Goal: Task Accomplishment & Management: Manage account settings

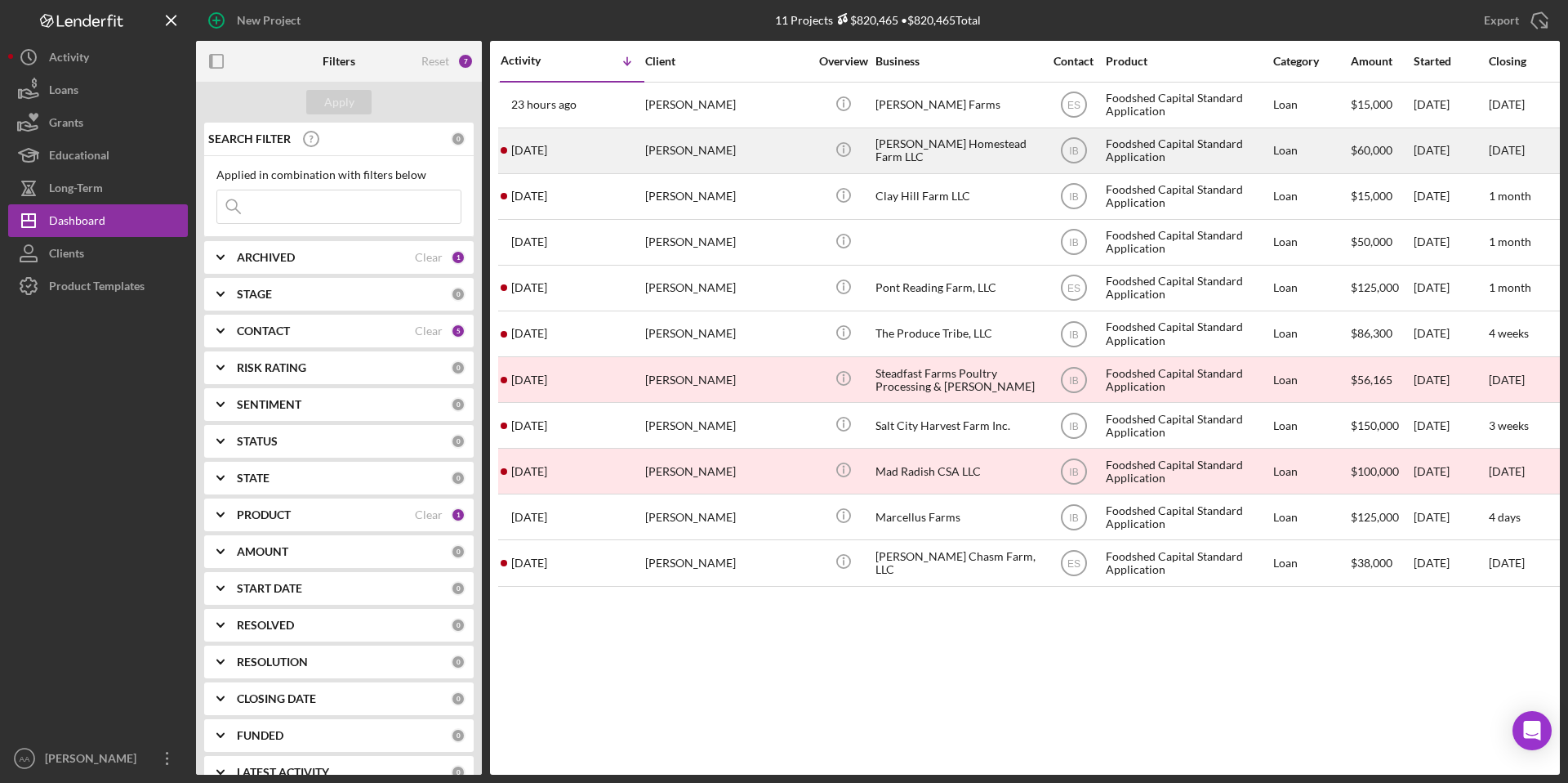
click at [926, 155] on div "[PERSON_NAME] Homestead Farm LLC" at bounding box center [957, 150] width 164 height 43
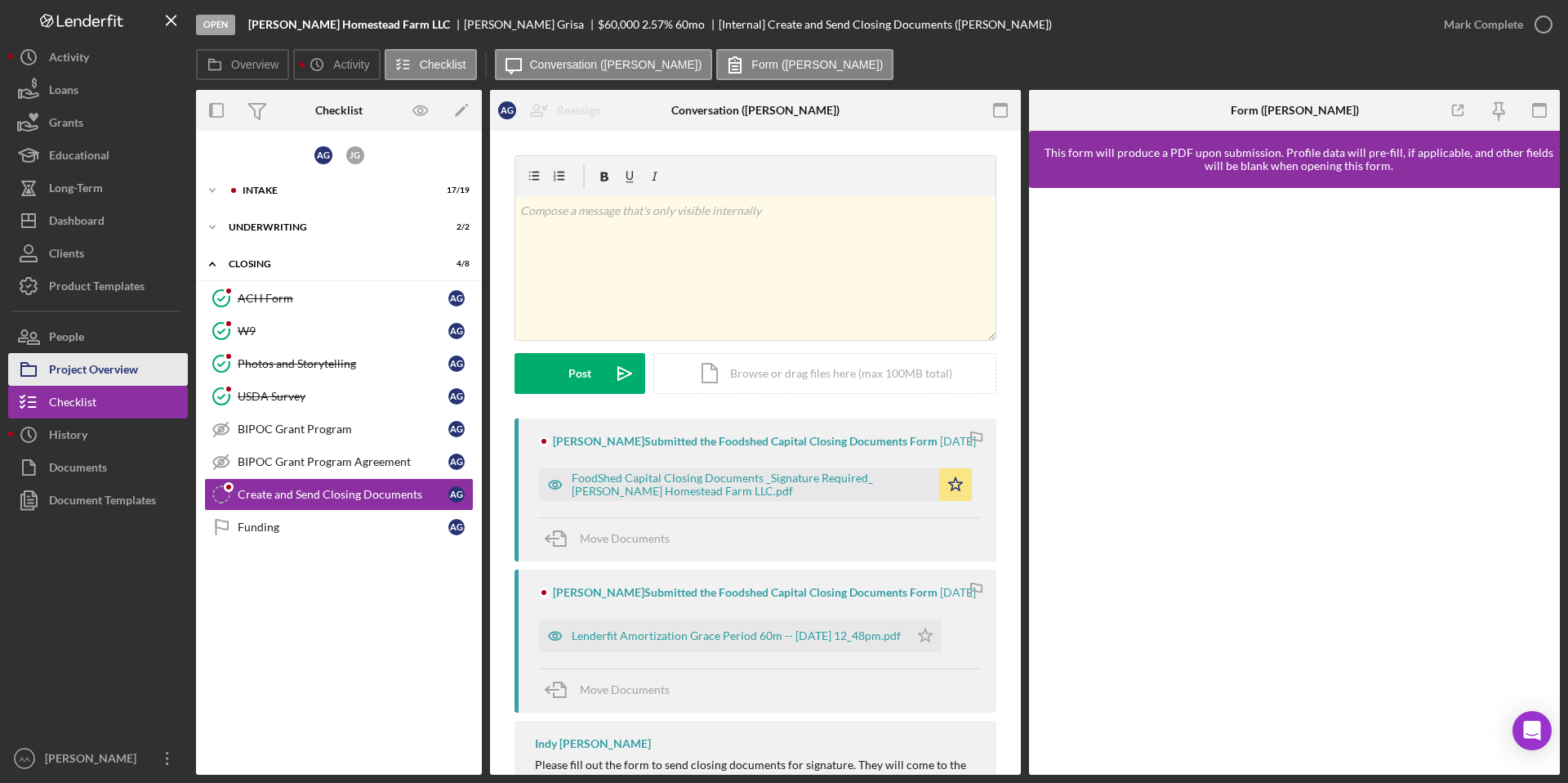
click at [128, 366] on div "Project Overview" at bounding box center [93, 371] width 89 height 37
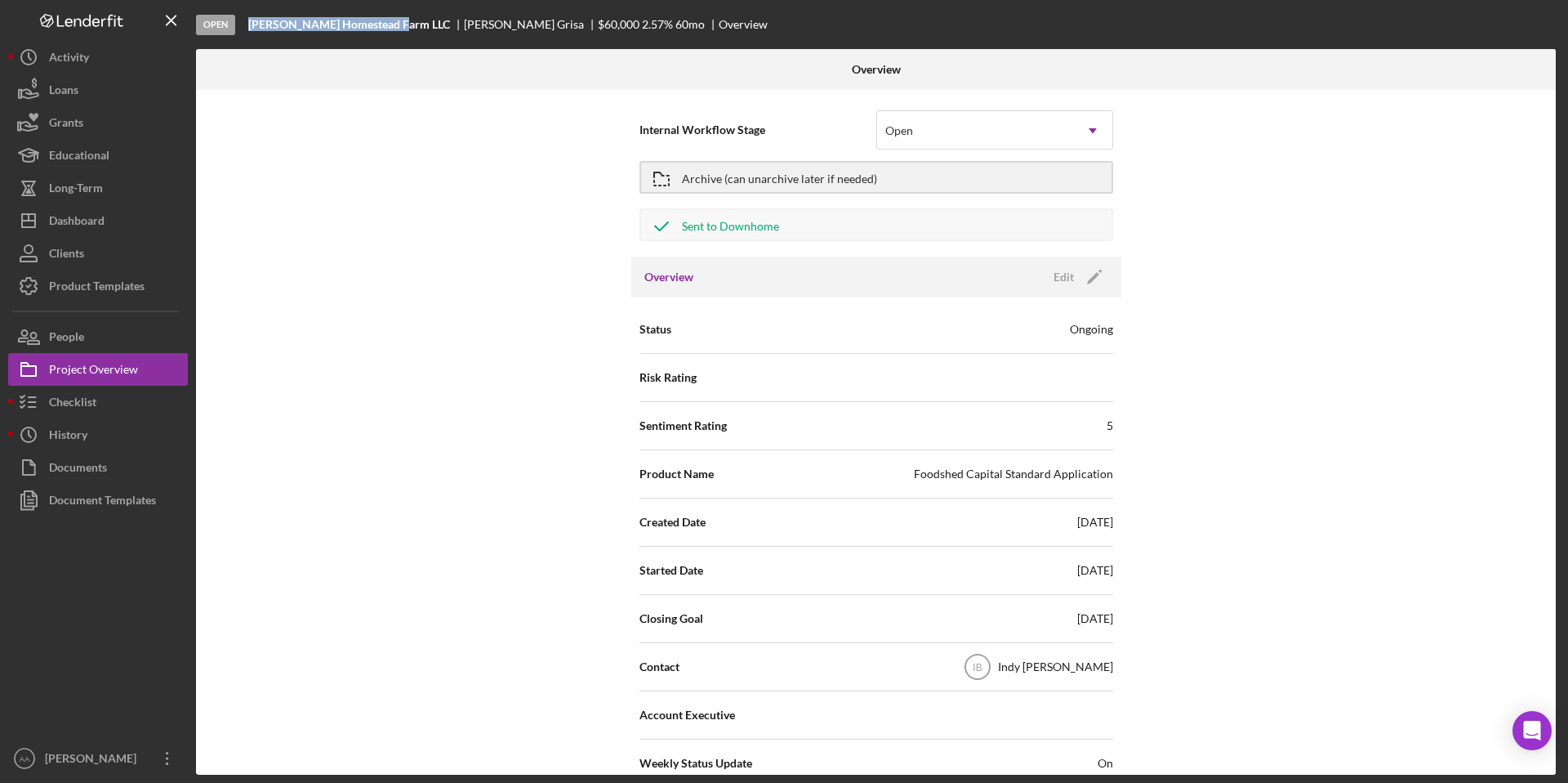
drag, startPoint x: 396, startPoint y: 22, endPoint x: 249, endPoint y: 23, distance: 147.0
click at [249, 23] on b "[PERSON_NAME] Homestead Farm LLC" at bounding box center [349, 24] width 202 height 14
copy b "[PERSON_NAME] Homestead Farm LLC"
click at [72, 406] on div "Checklist" at bounding box center [72, 404] width 48 height 37
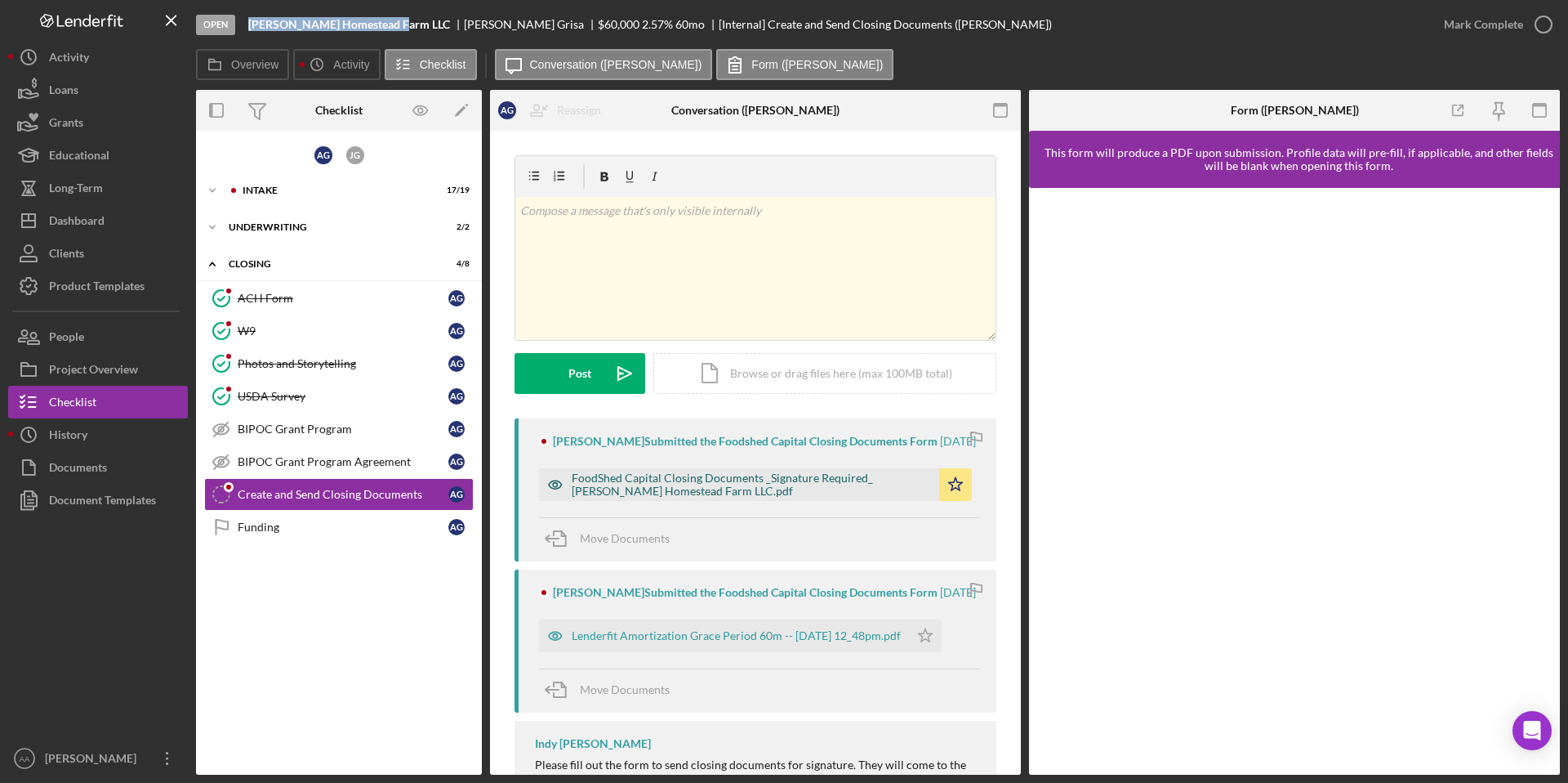
scroll to position [115, 0]
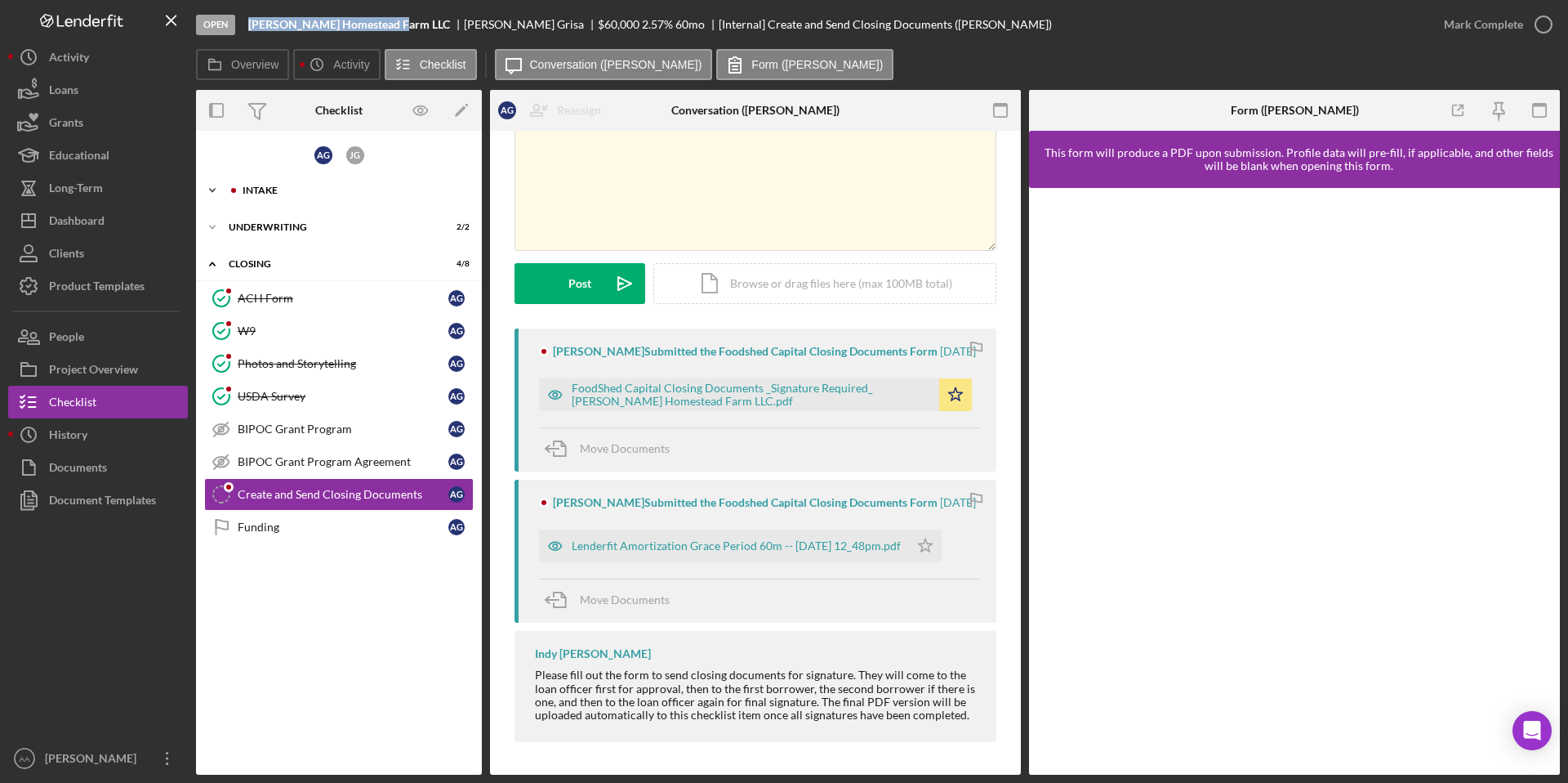
click at [283, 199] on div "Icon/Expander Intake 17 / 19" at bounding box center [339, 190] width 286 height 32
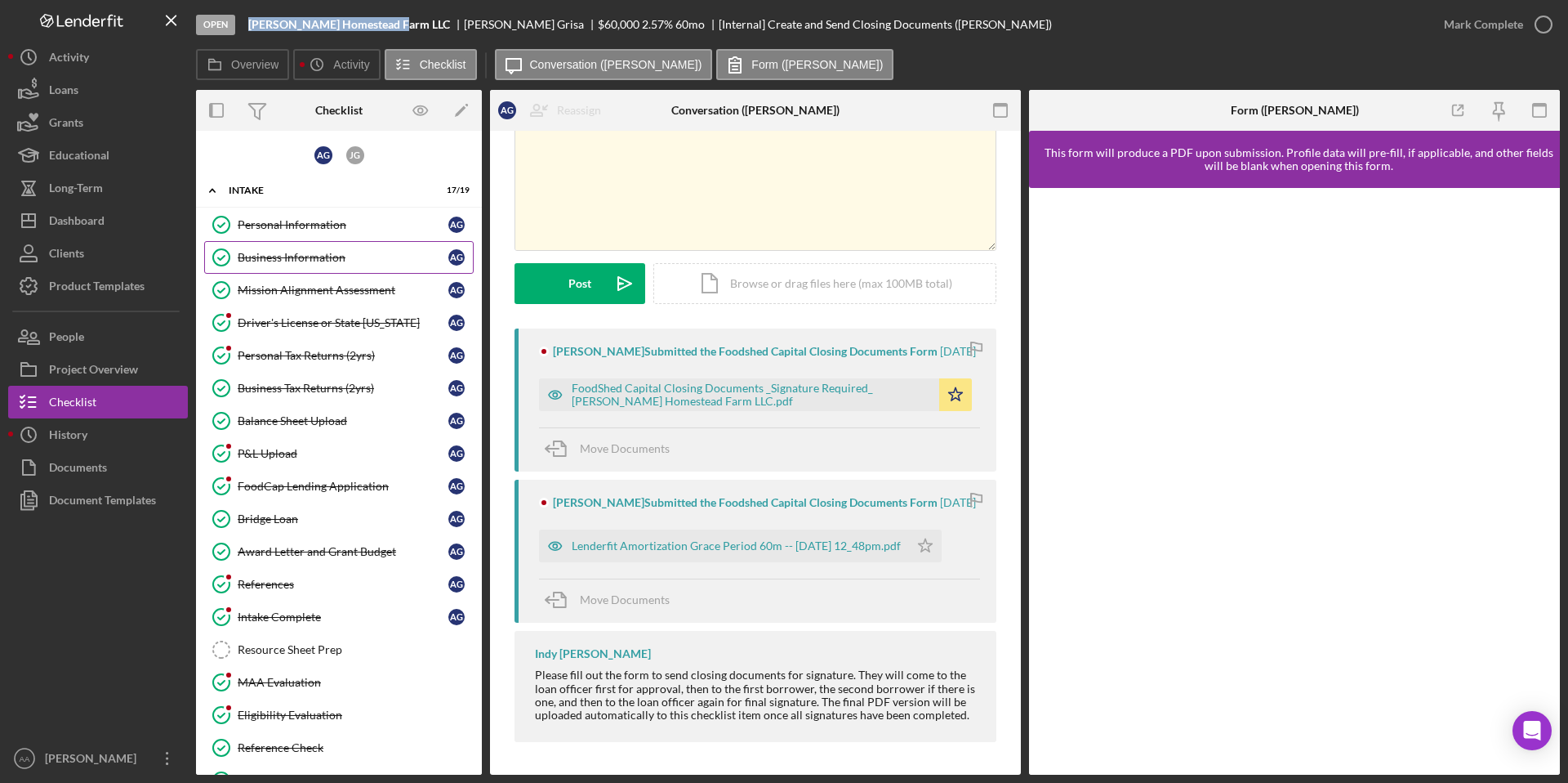
click at [320, 253] on div "Business Information" at bounding box center [343, 257] width 211 height 14
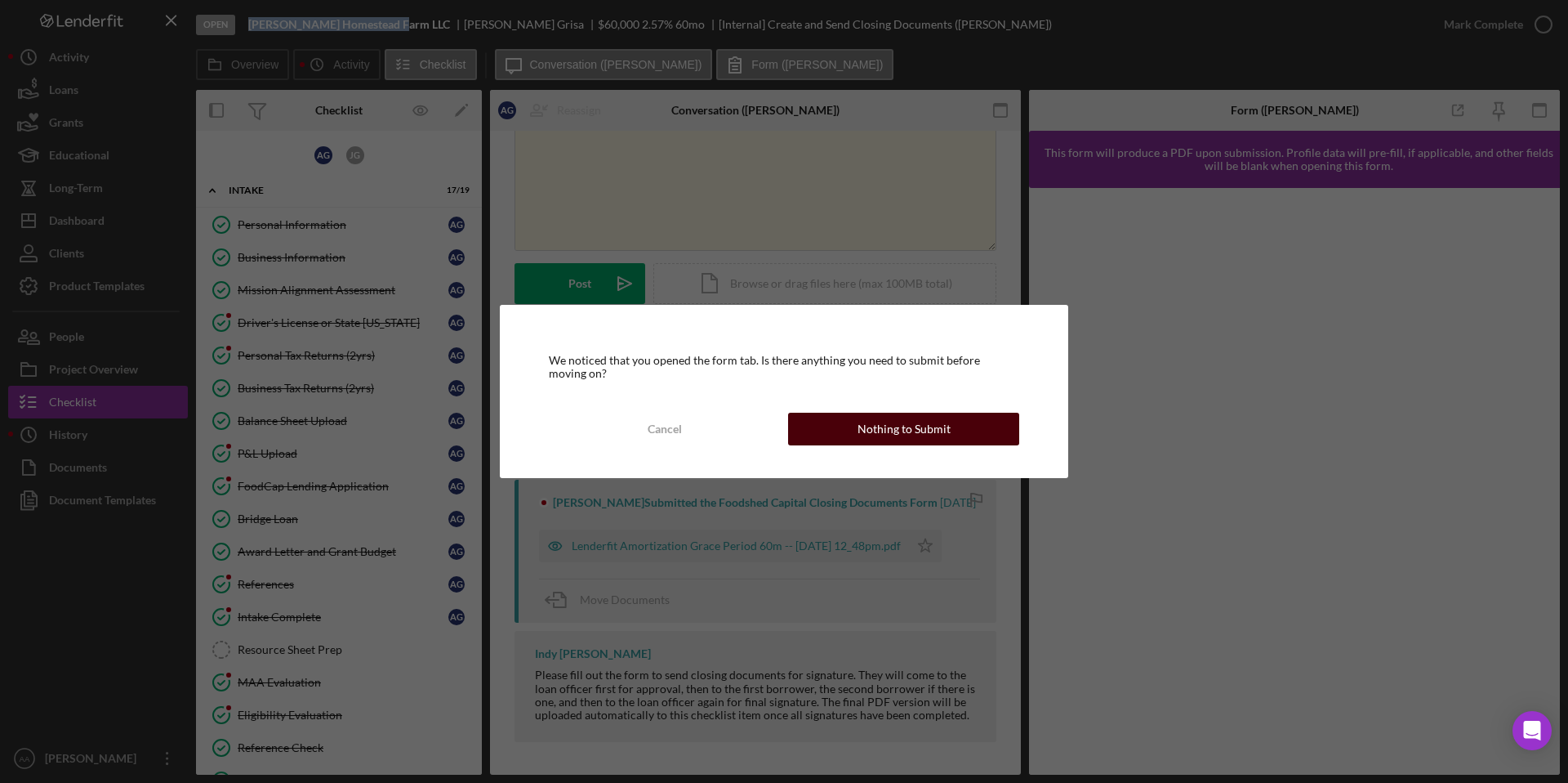
click at [869, 429] on div "Nothing to Submit" at bounding box center [903, 428] width 93 height 32
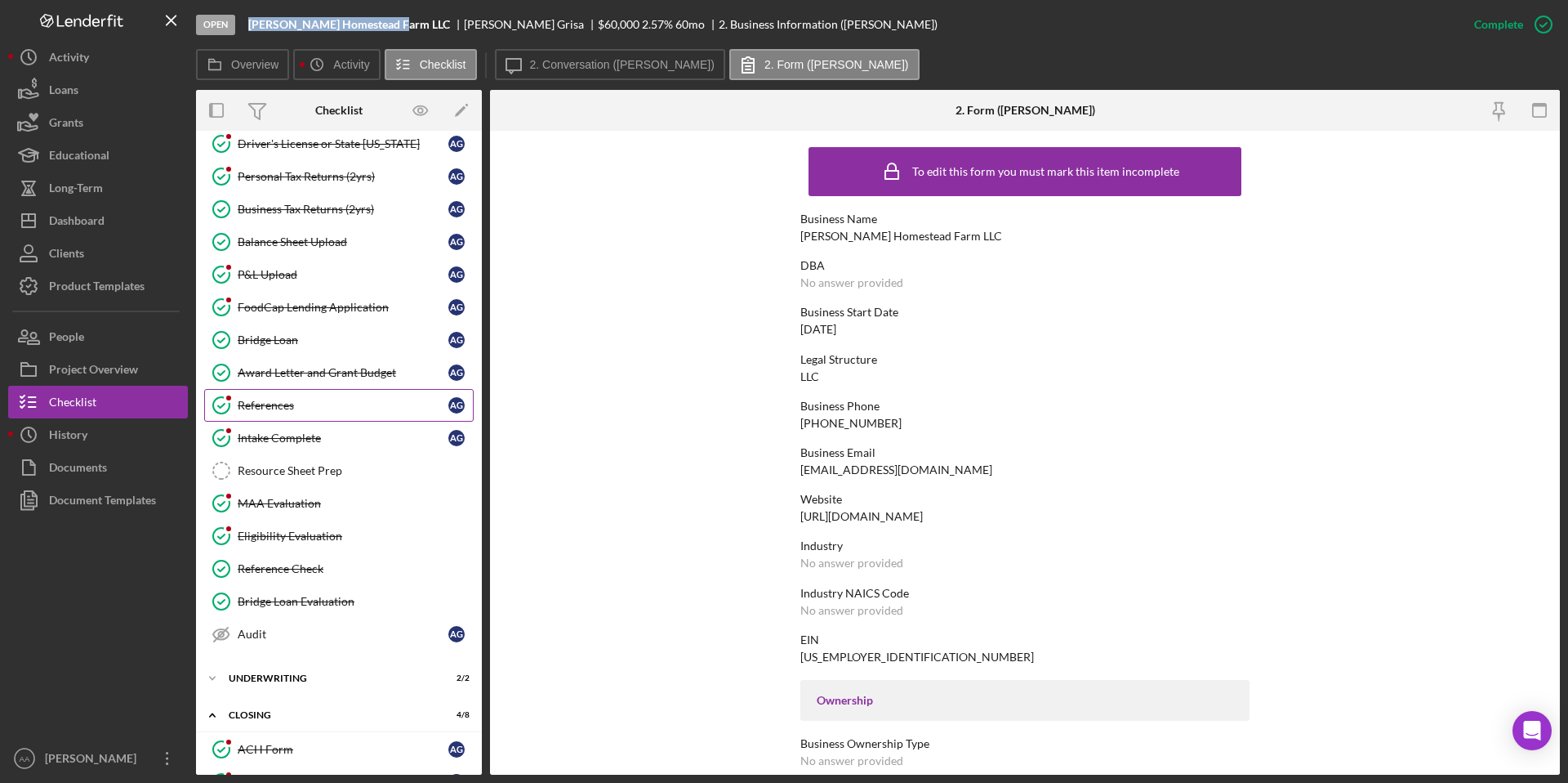
scroll to position [213, 0]
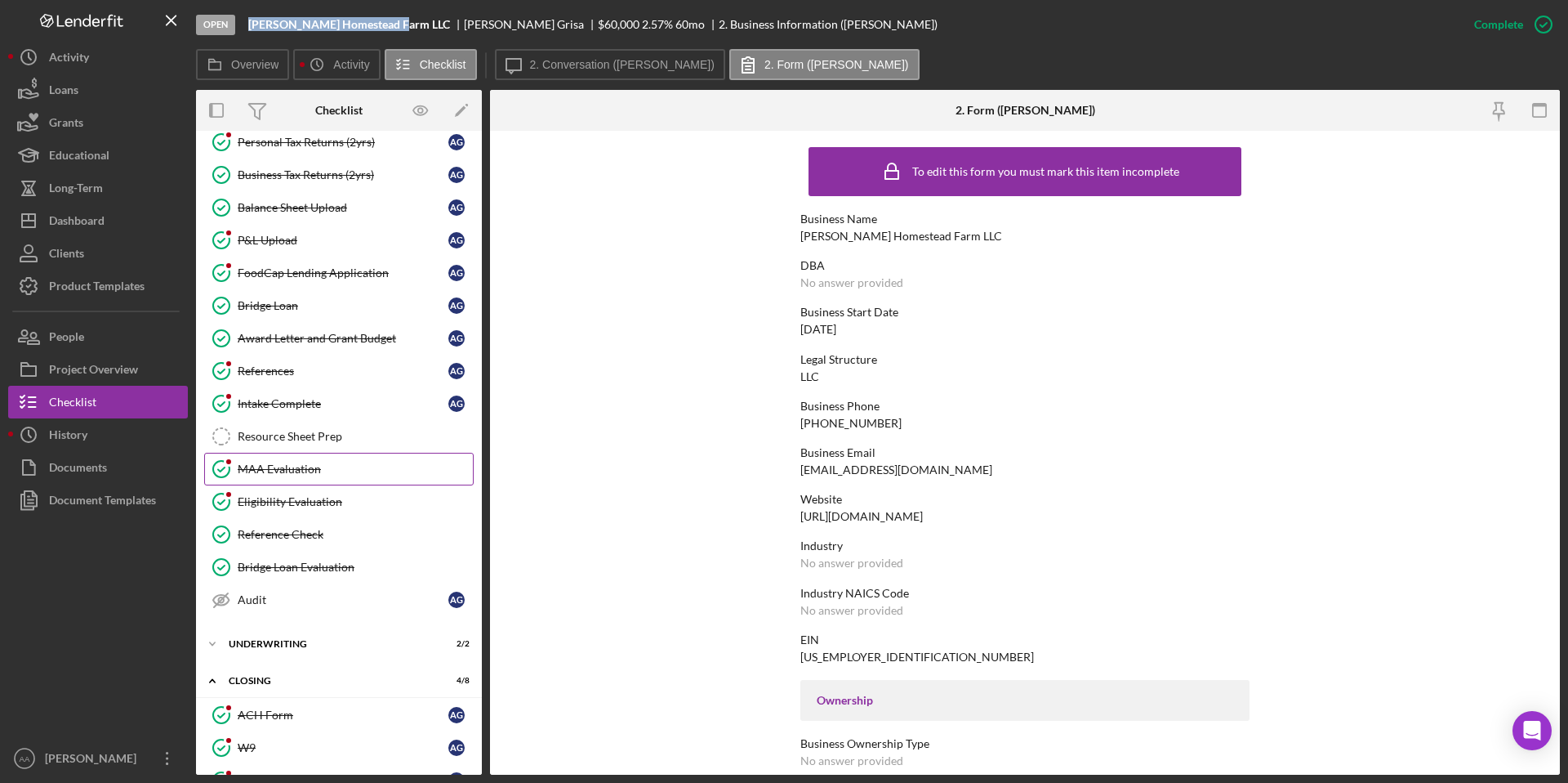
click at [341, 468] on div "MAA Evaluation" at bounding box center [354, 469] width 235 height 14
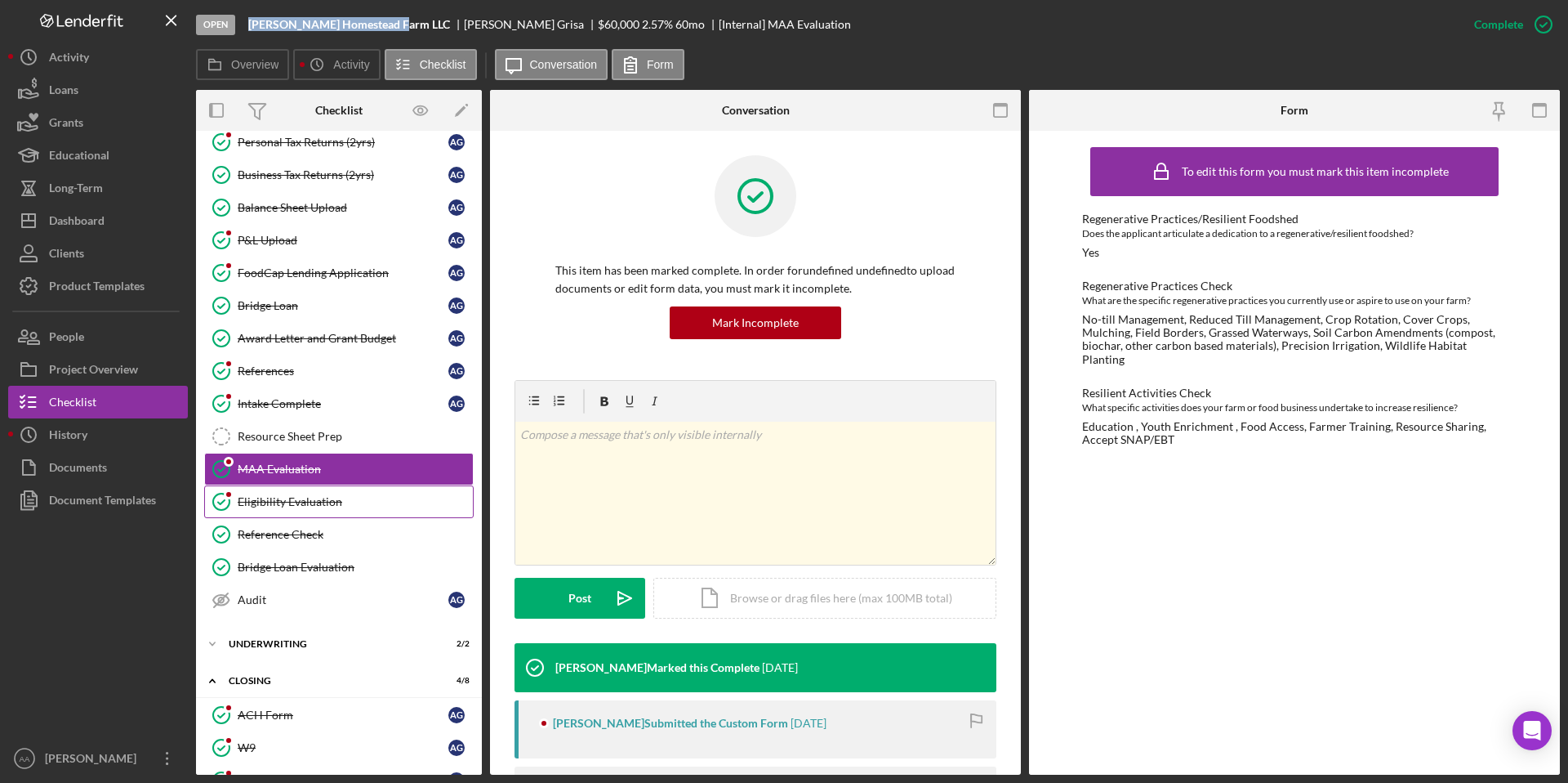
click at [324, 507] on div "Eligibility Evaluation" at bounding box center [354, 501] width 235 height 14
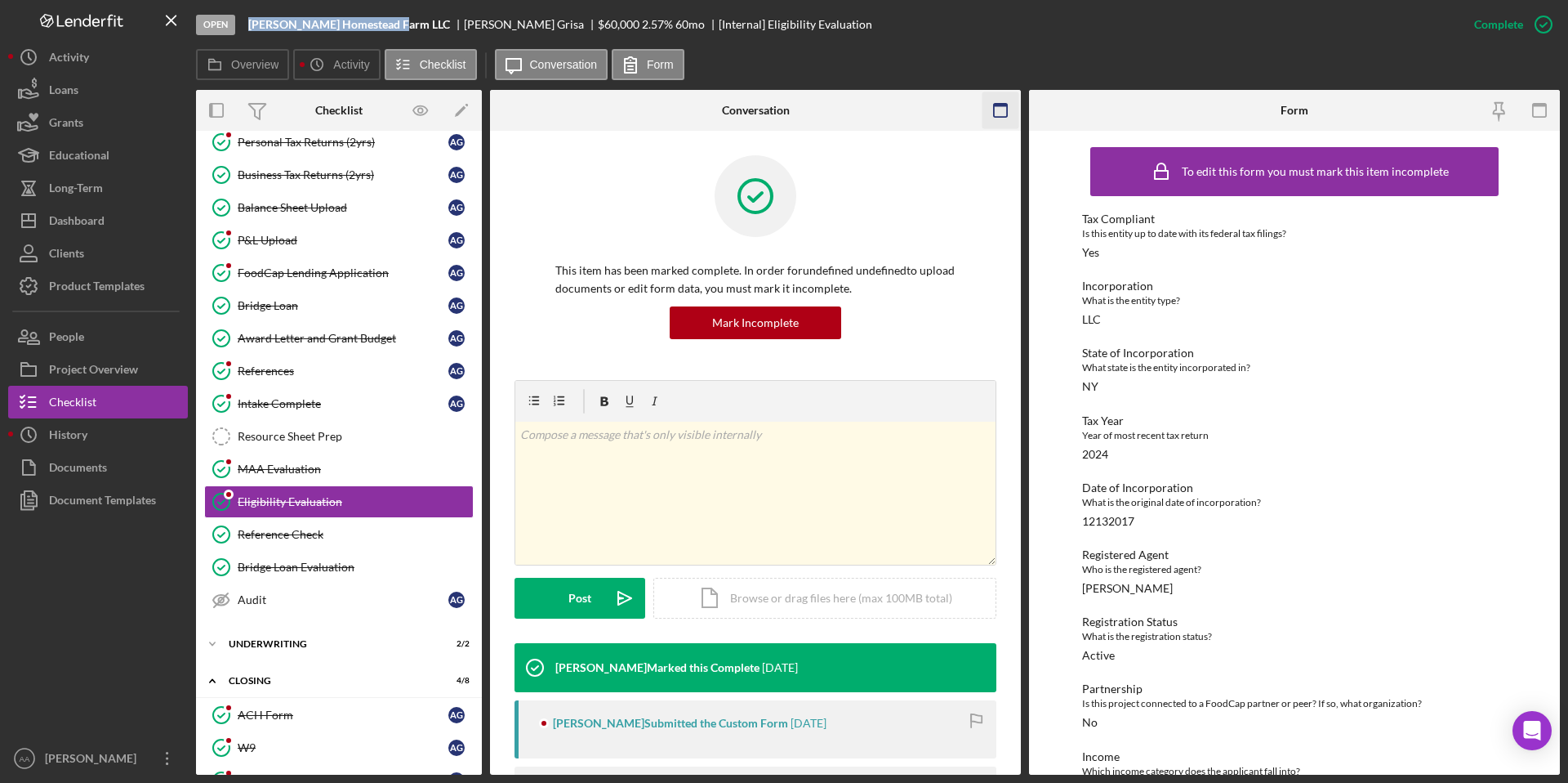
click at [998, 116] on rect "button" at bounding box center [1000, 110] width 13 height 14
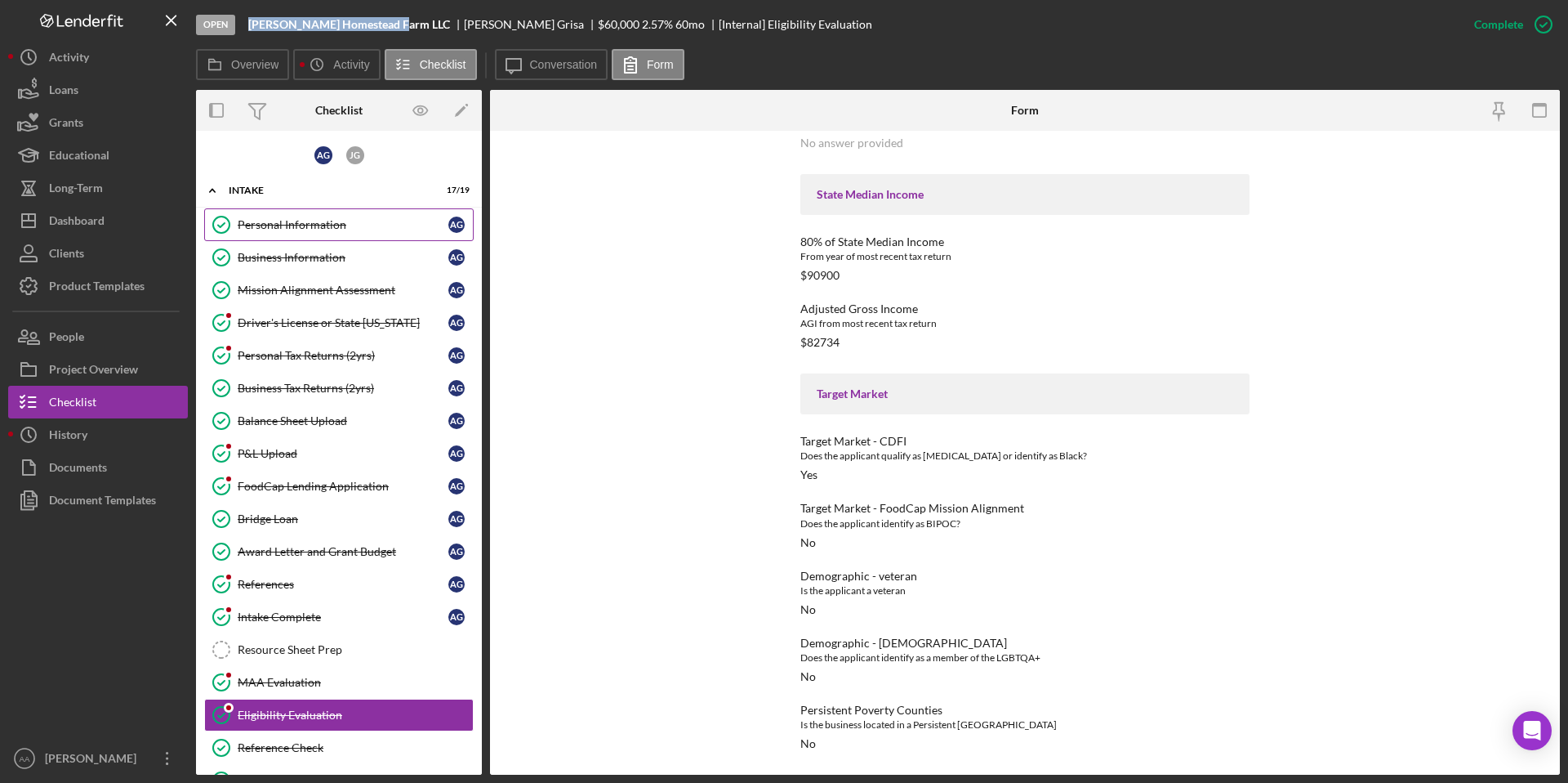
click at [322, 220] on div "Personal Information" at bounding box center [343, 224] width 211 height 14
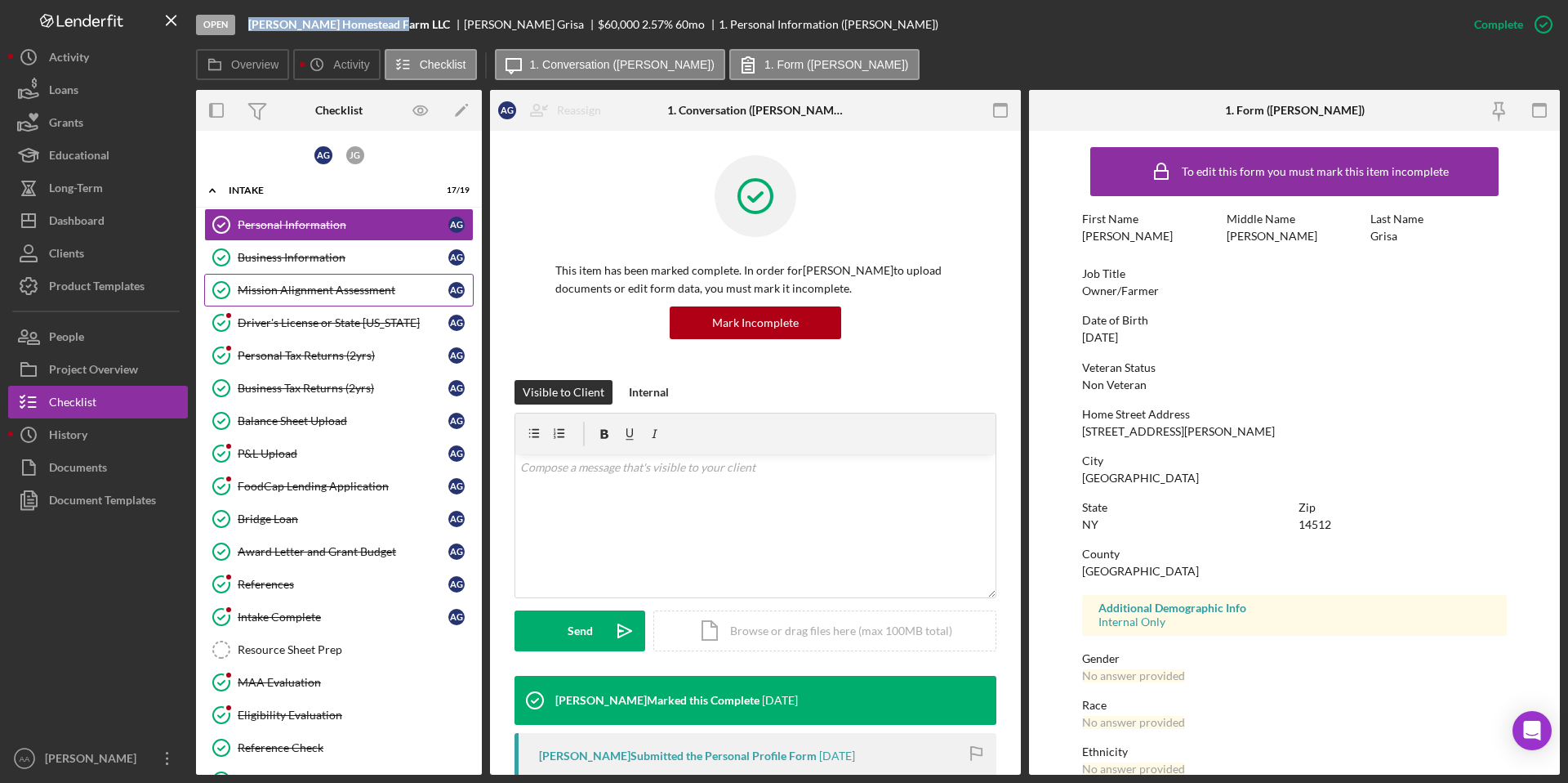
click at [318, 297] on link "Mission Alignment Assessment Mission Alignment Assessment A G" at bounding box center [339, 290] width 270 height 32
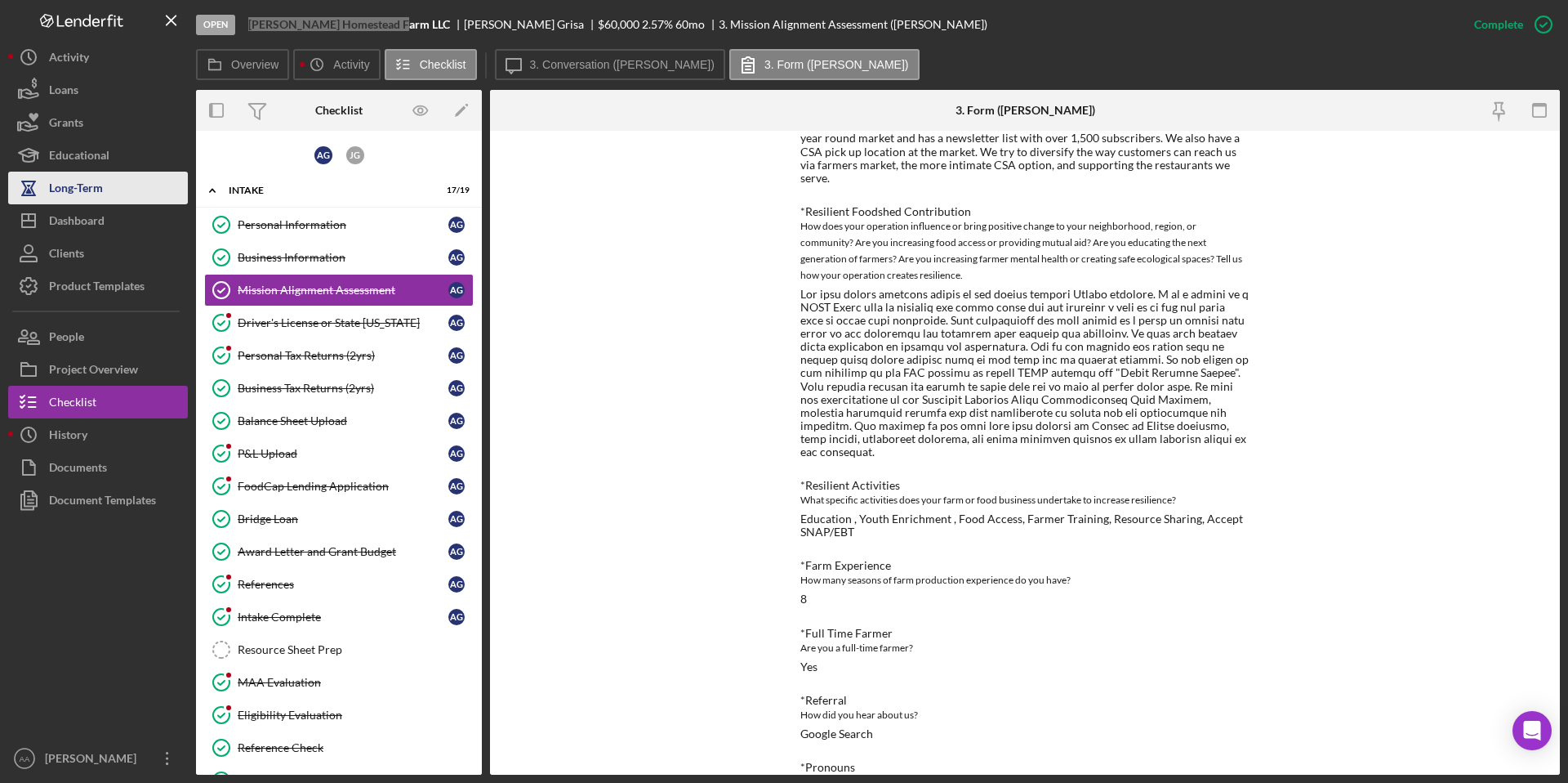
scroll to position [859, 0]
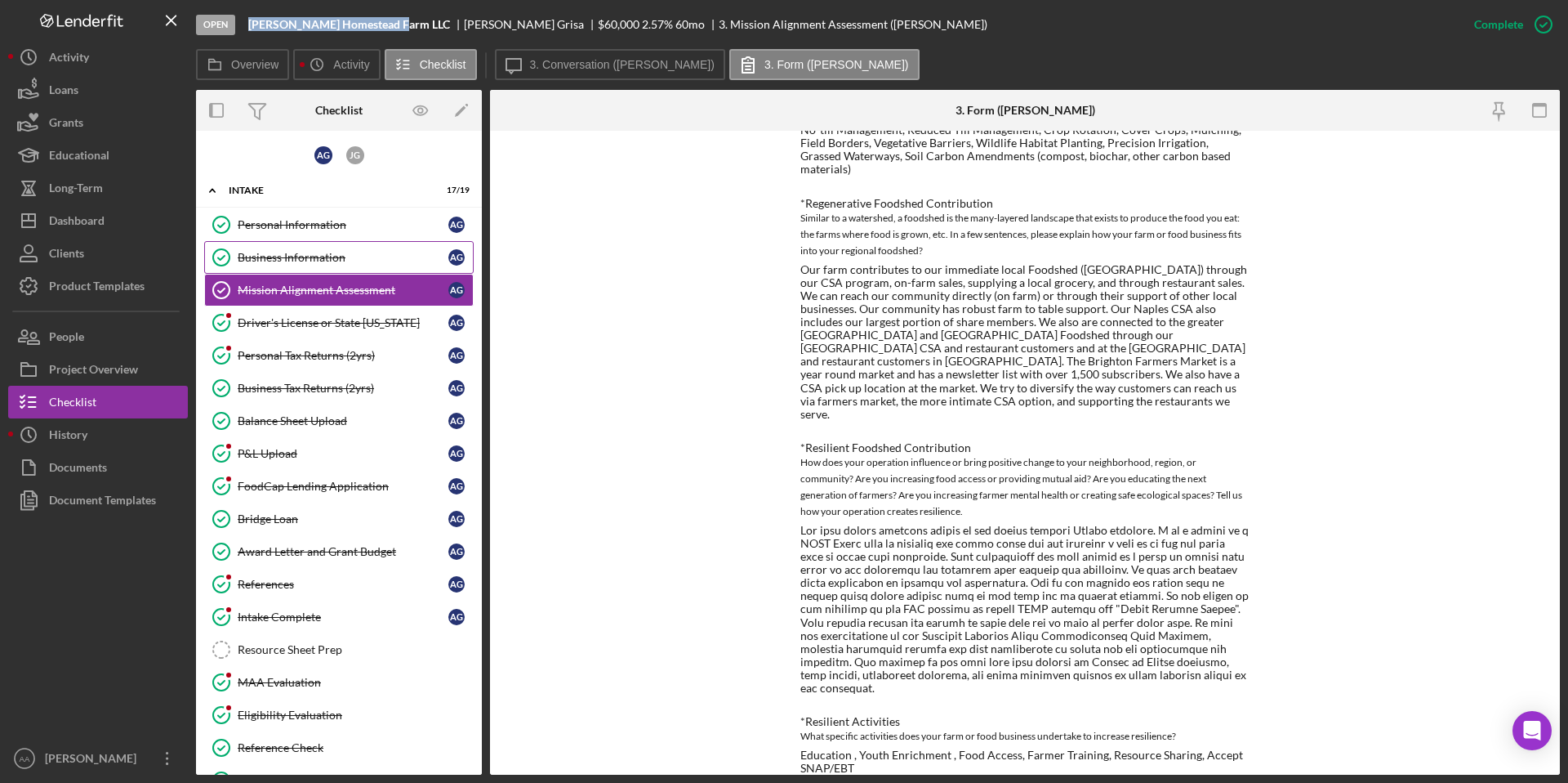
click at [350, 257] on div "Business Information" at bounding box center [343, 257] width 211 height 14
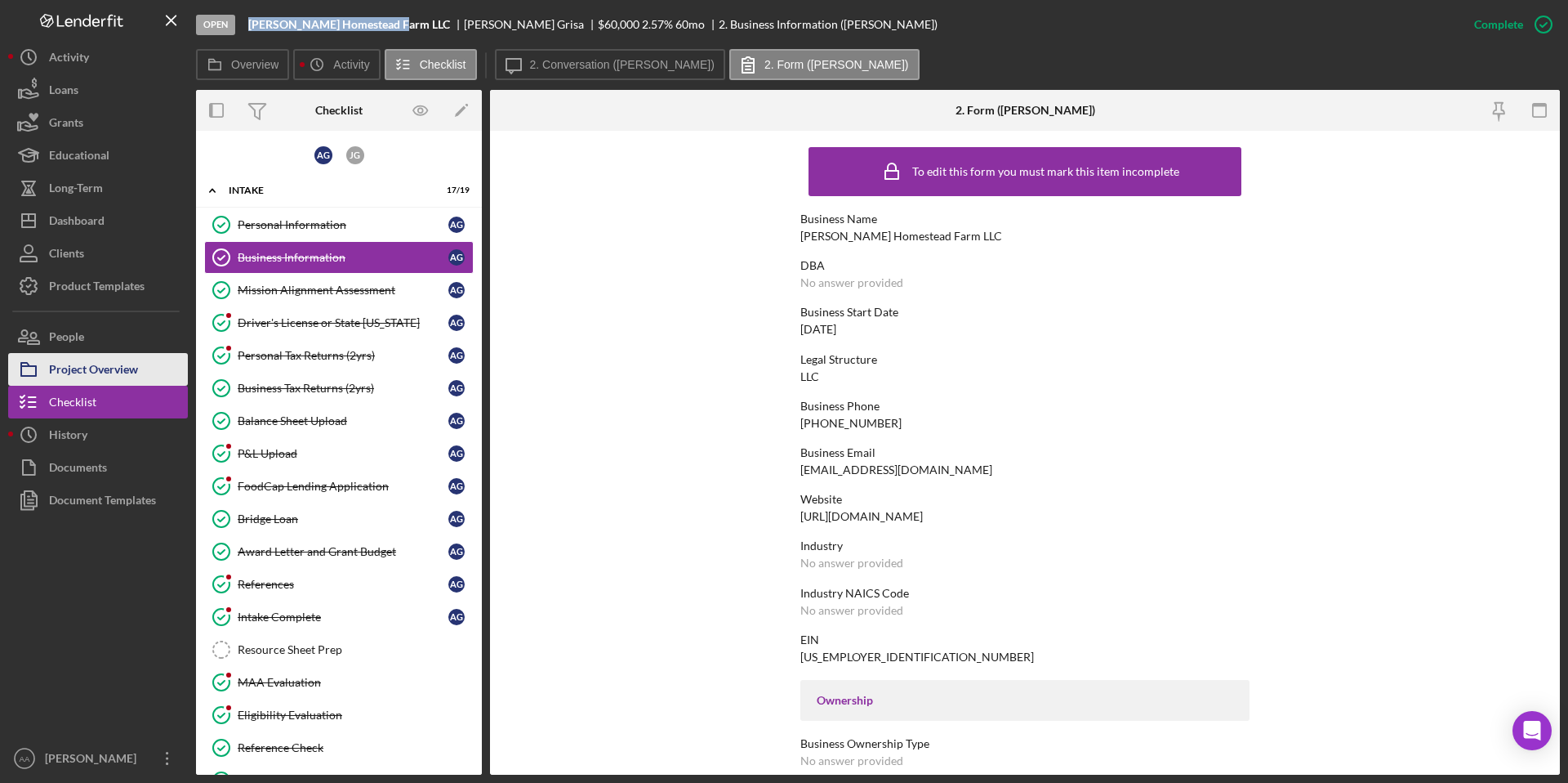
click at [103, 366] on div "Project Overview" at bounding box center [93, 371] width 89 height 37
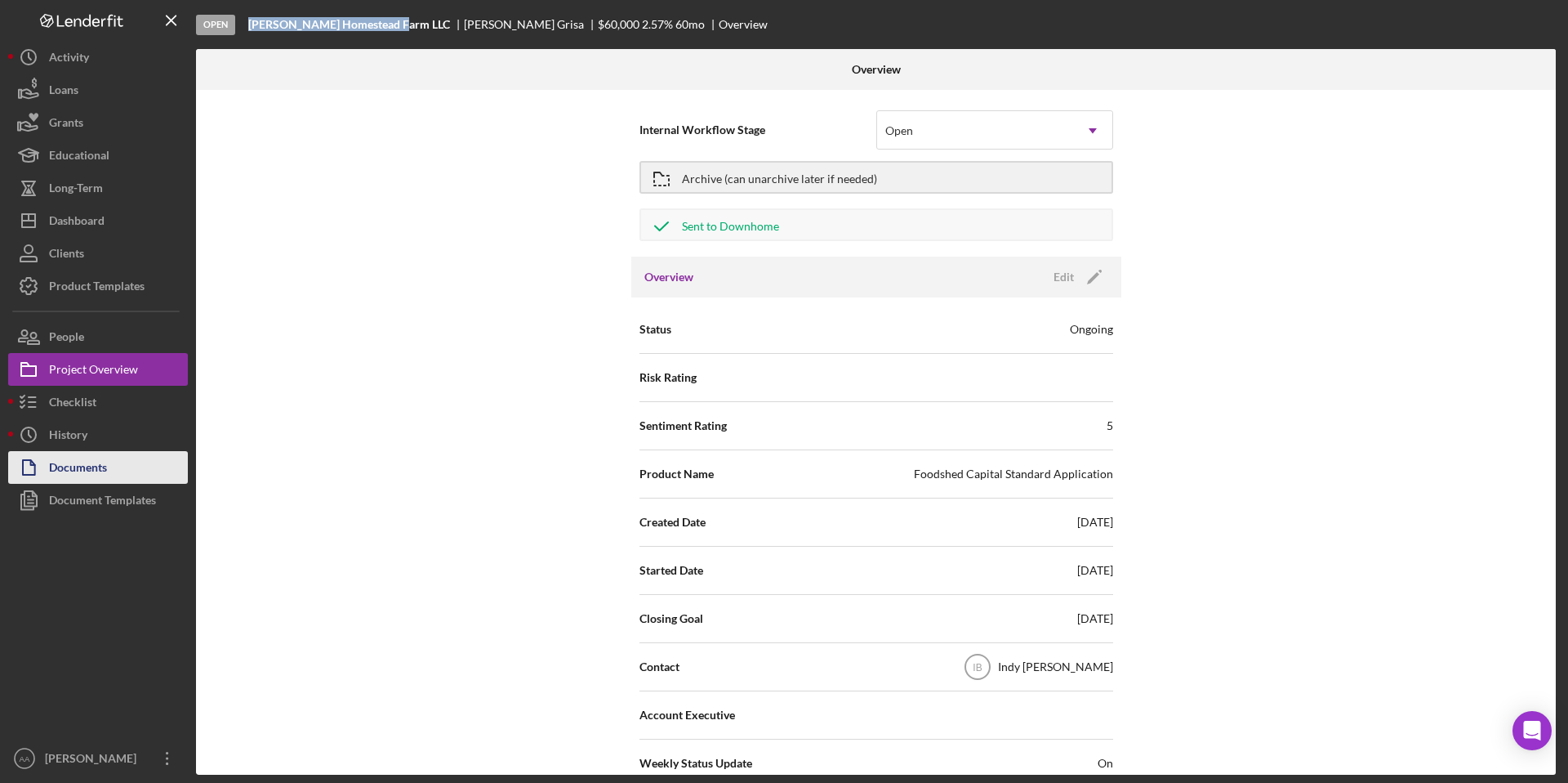
click at [92, 468] on div "Documents" at bounding box center [77, 469] width 58 height 37
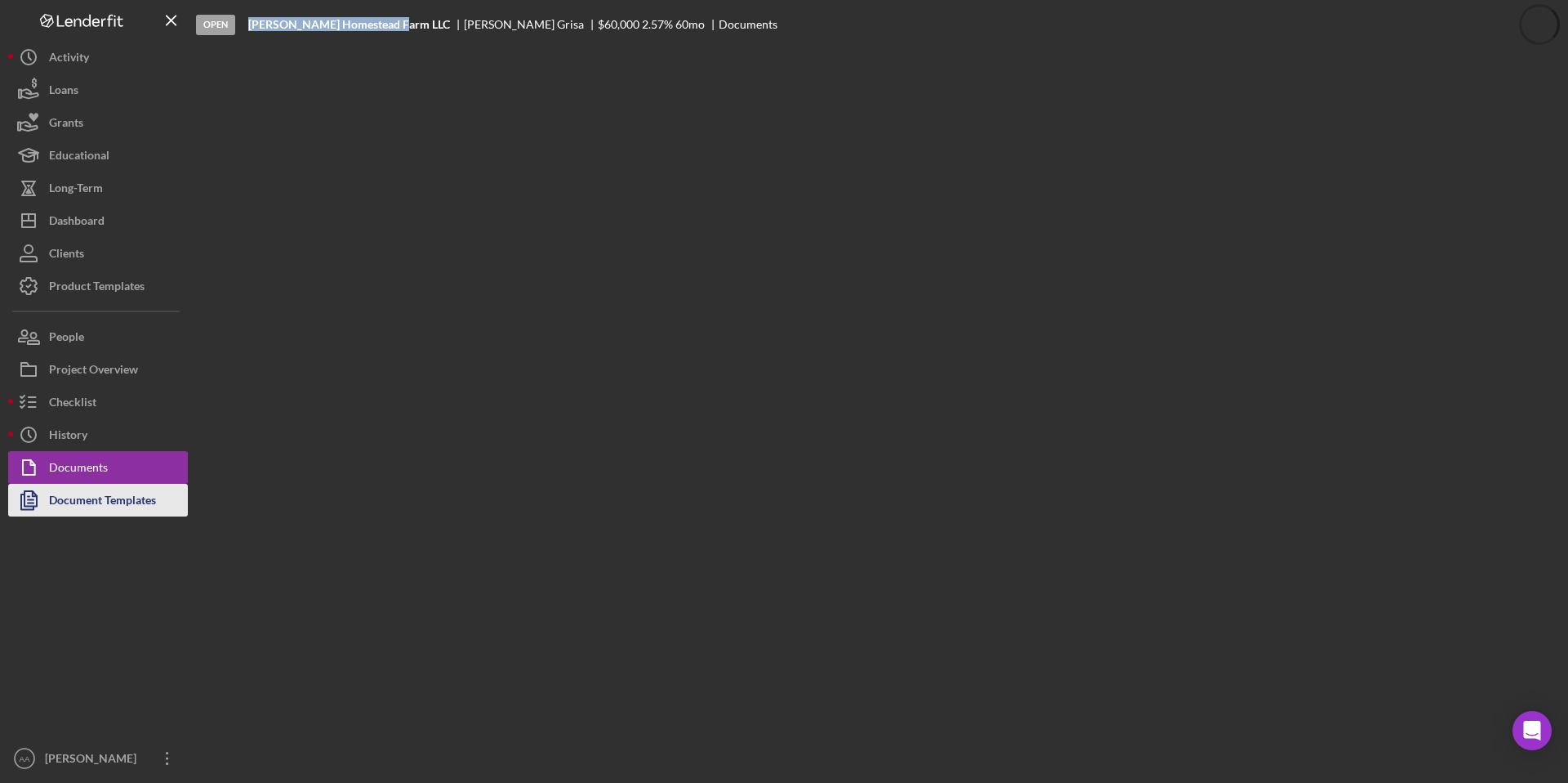
click at [93, 498] on div "Document Templates" at bounding box center [102, 501] width 107 height 37
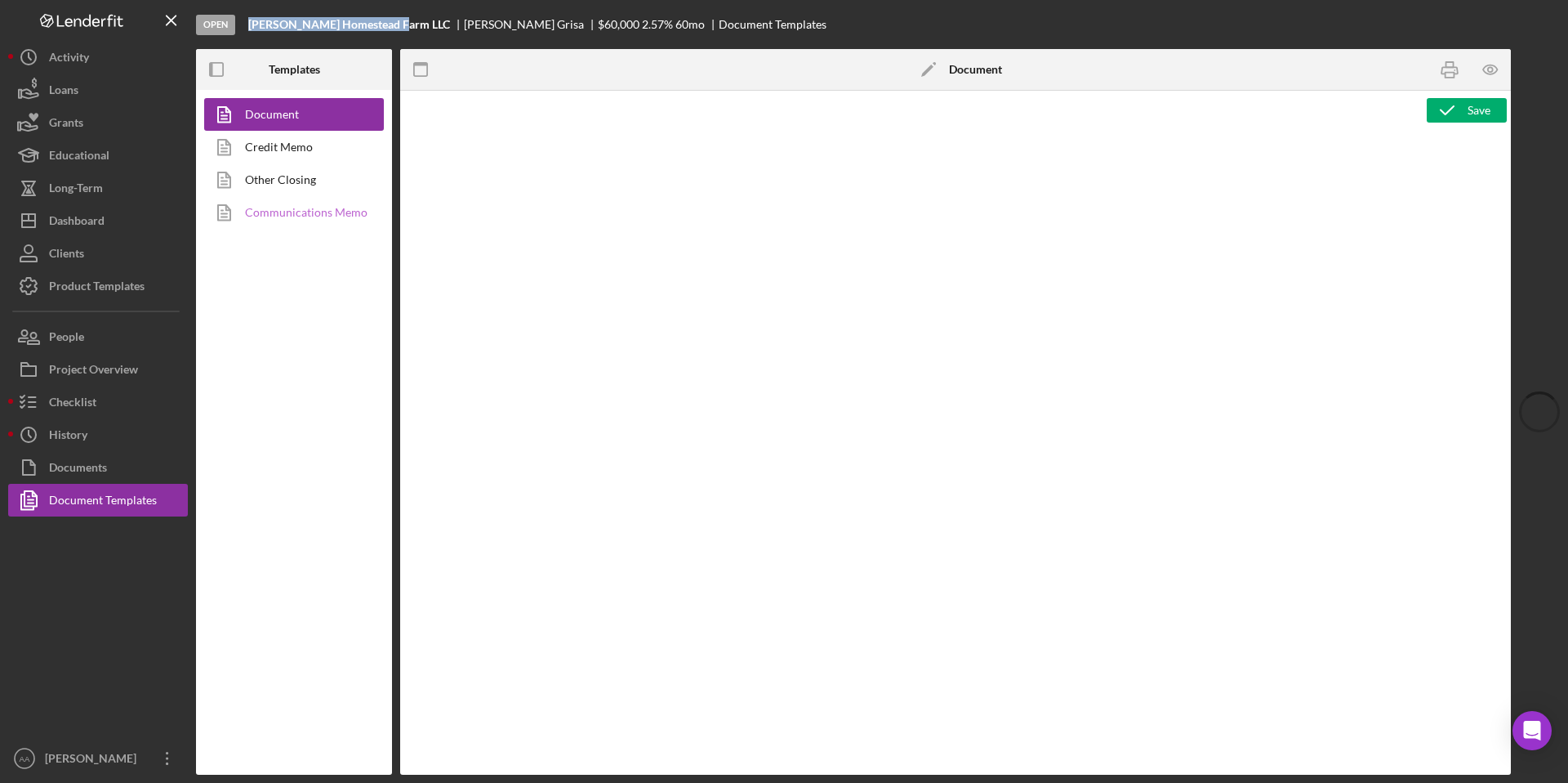
type textarea "<h1 style="text-align: left;">Resource Sheet</h1> <p class="p1">This resource s…"
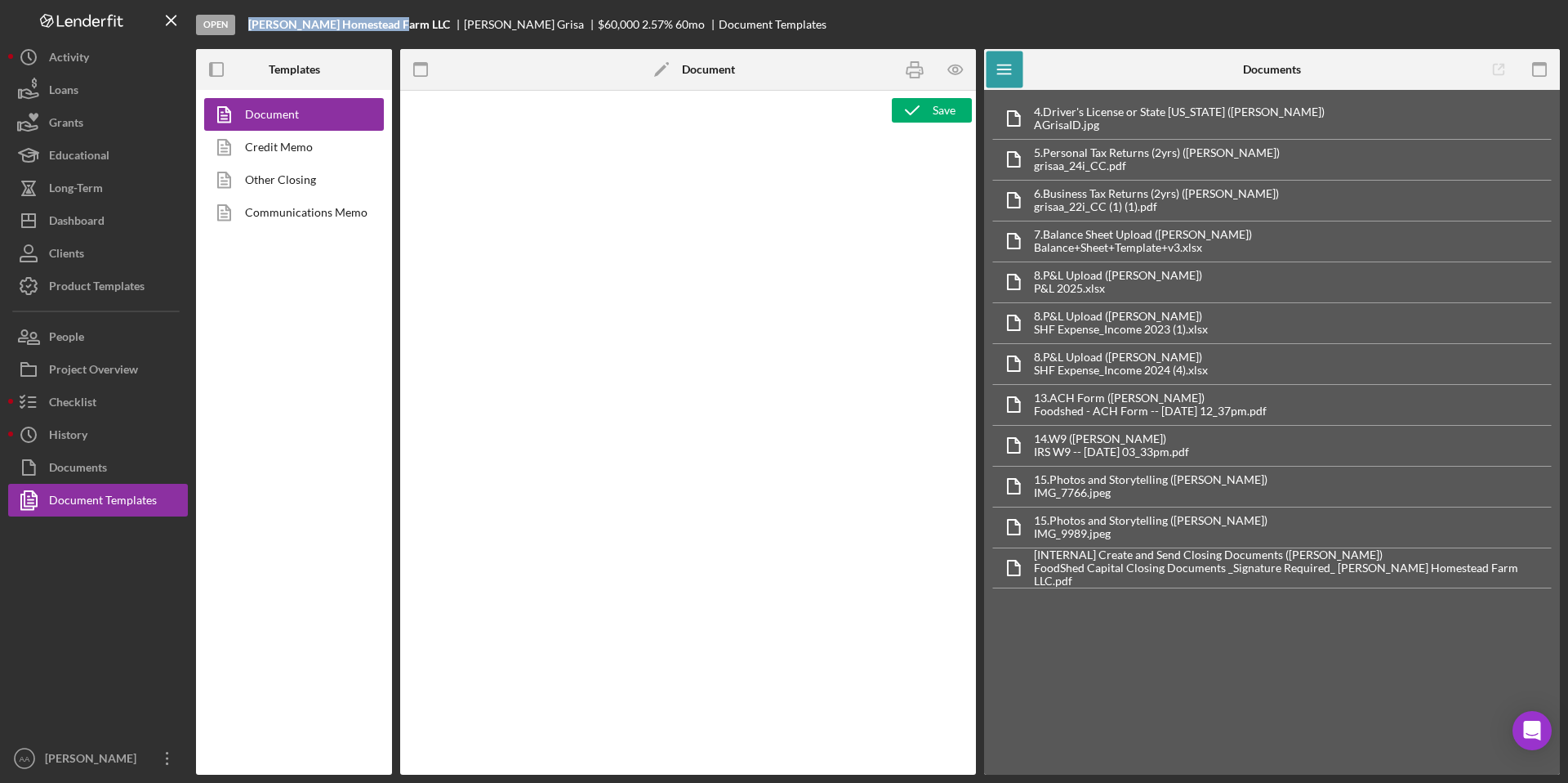
click at [314, 155] on link "Credit Memo" at bounding box center [290, 147] width 172 height 32
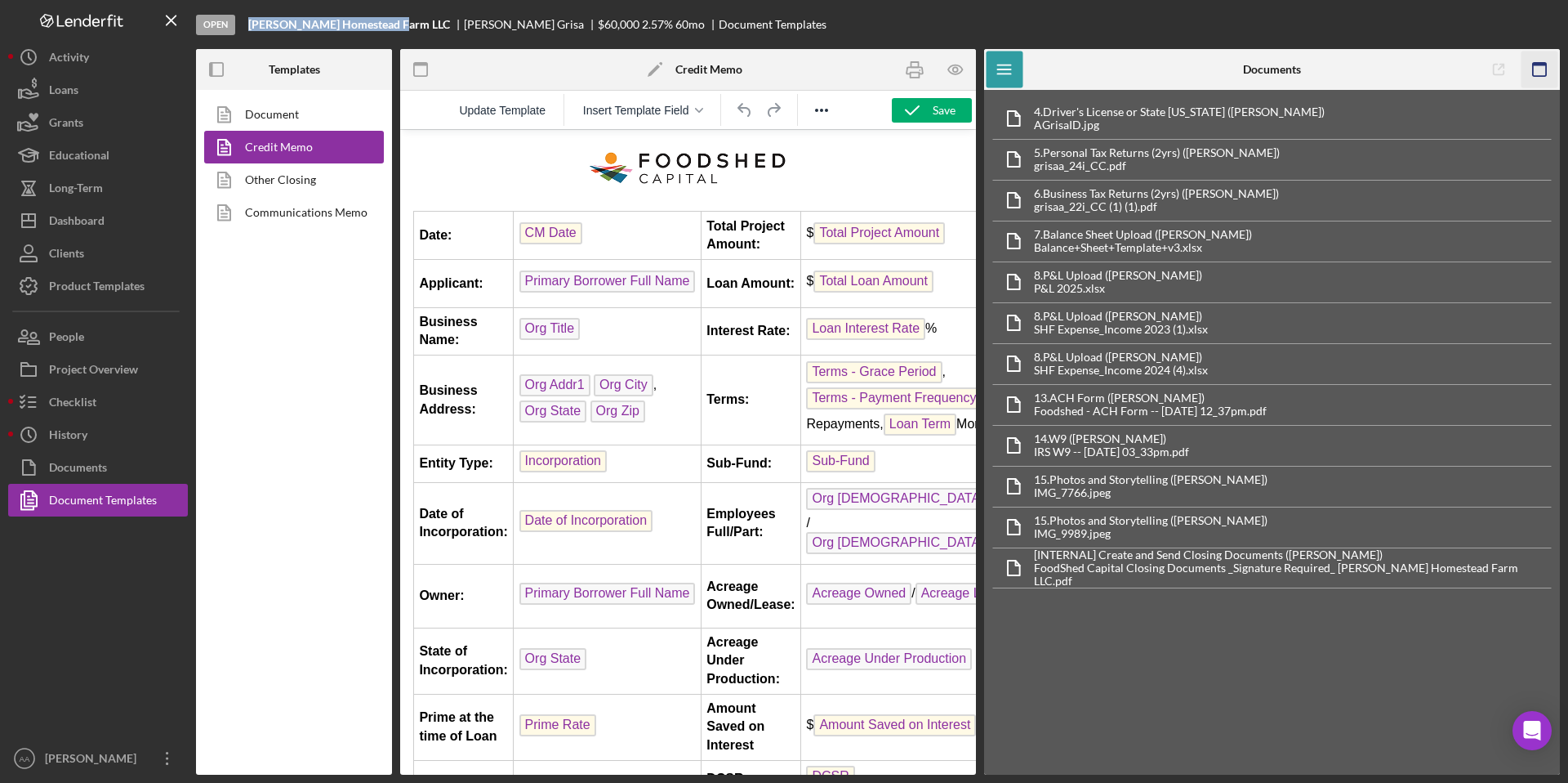
click at [1537, 71] on icon "button" at bounding box center [1539, 69] width 37 height 37
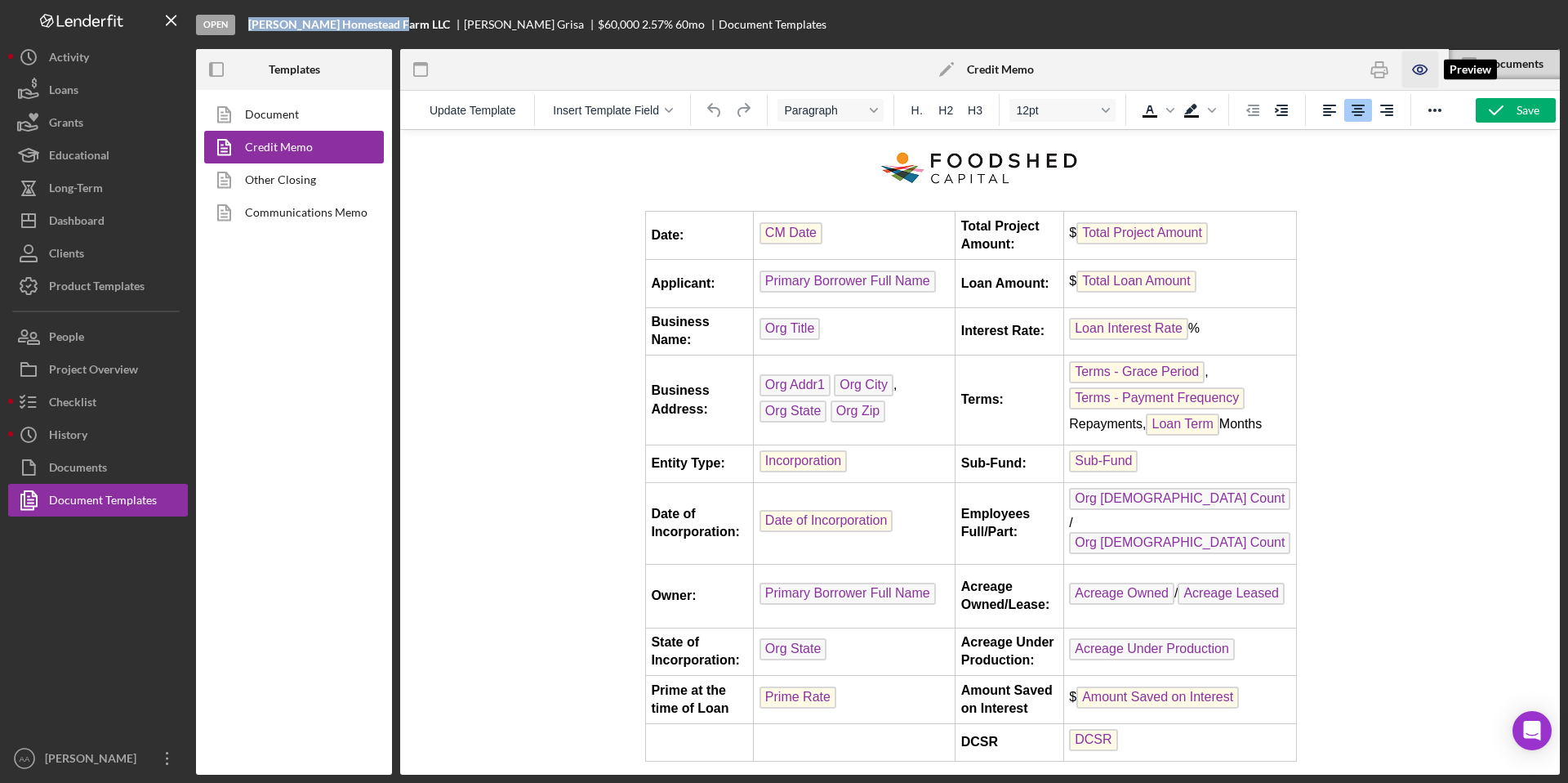
click at [1405, 68] on icon "button" at bounding box center [1420, 69] width 37 height 37
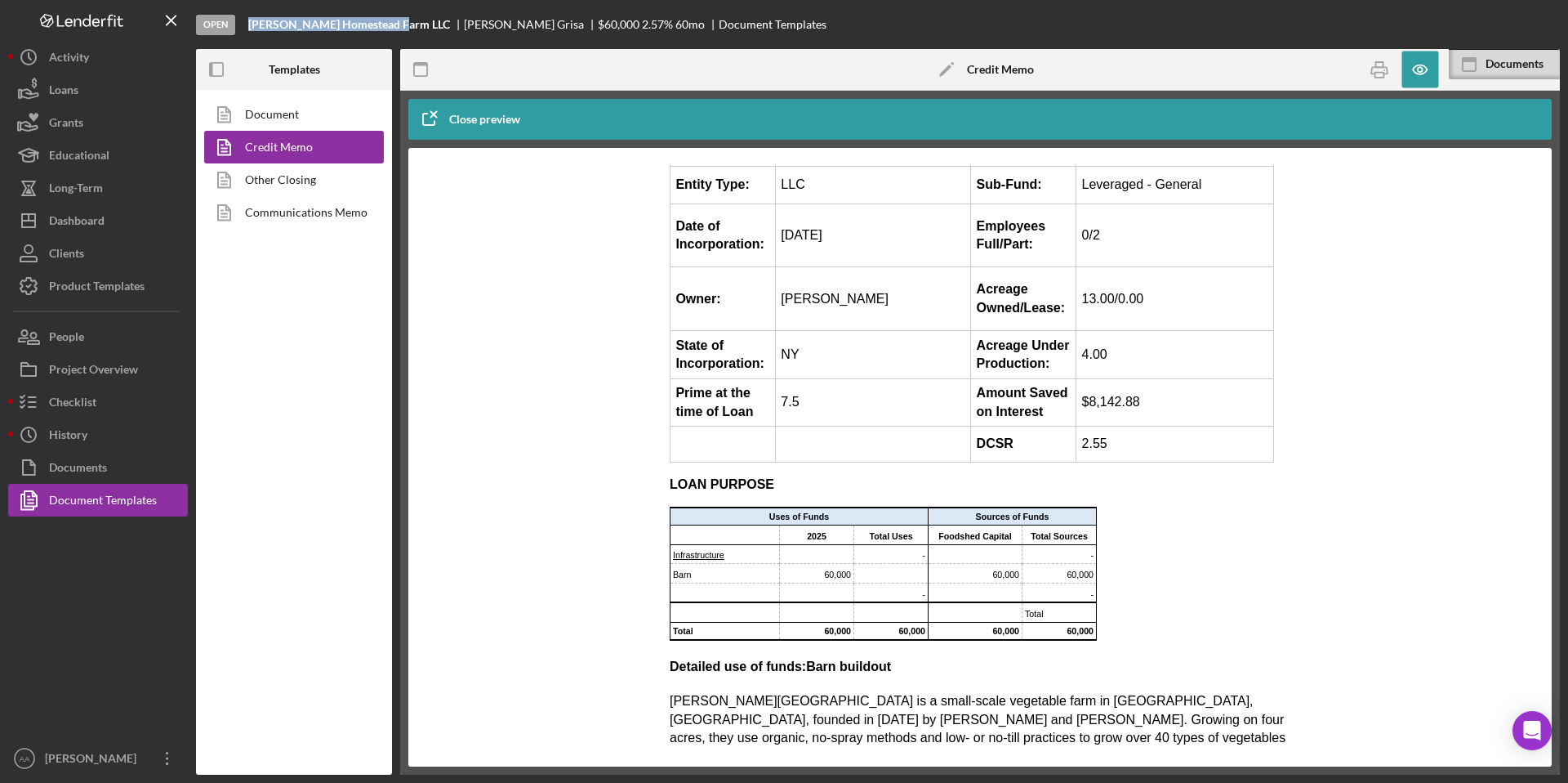
scroll to position [314, 0]
click at [96, 472] on div "Documents" at bounding box center [77, 469] width 58 height 37
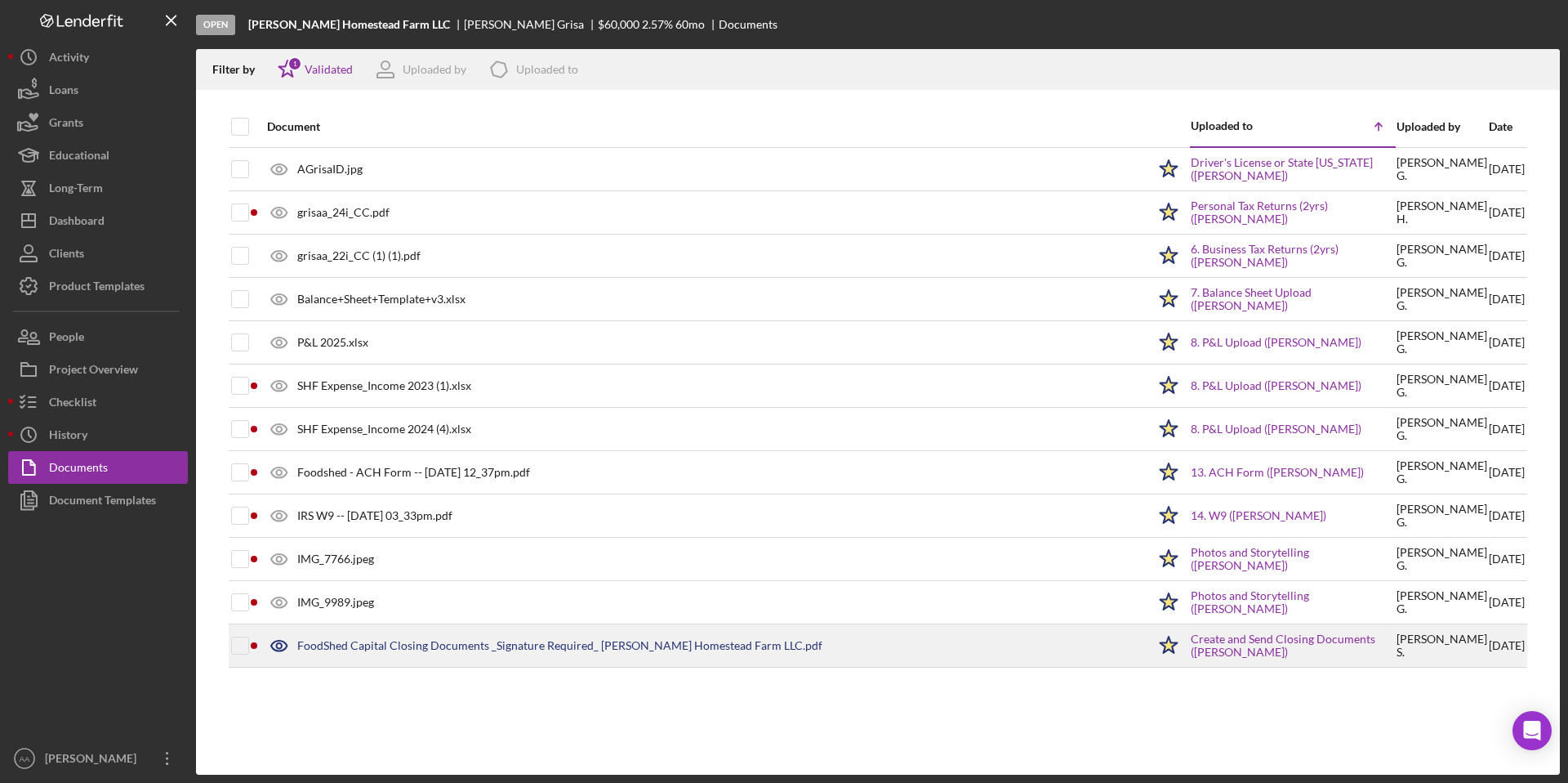
click at [359, 652] on div "FoodShed Capital Closing Documents _Signature Required_ [PERSON_NAME] Homestead…" at bounding box center [560, 645] width 525 height 14
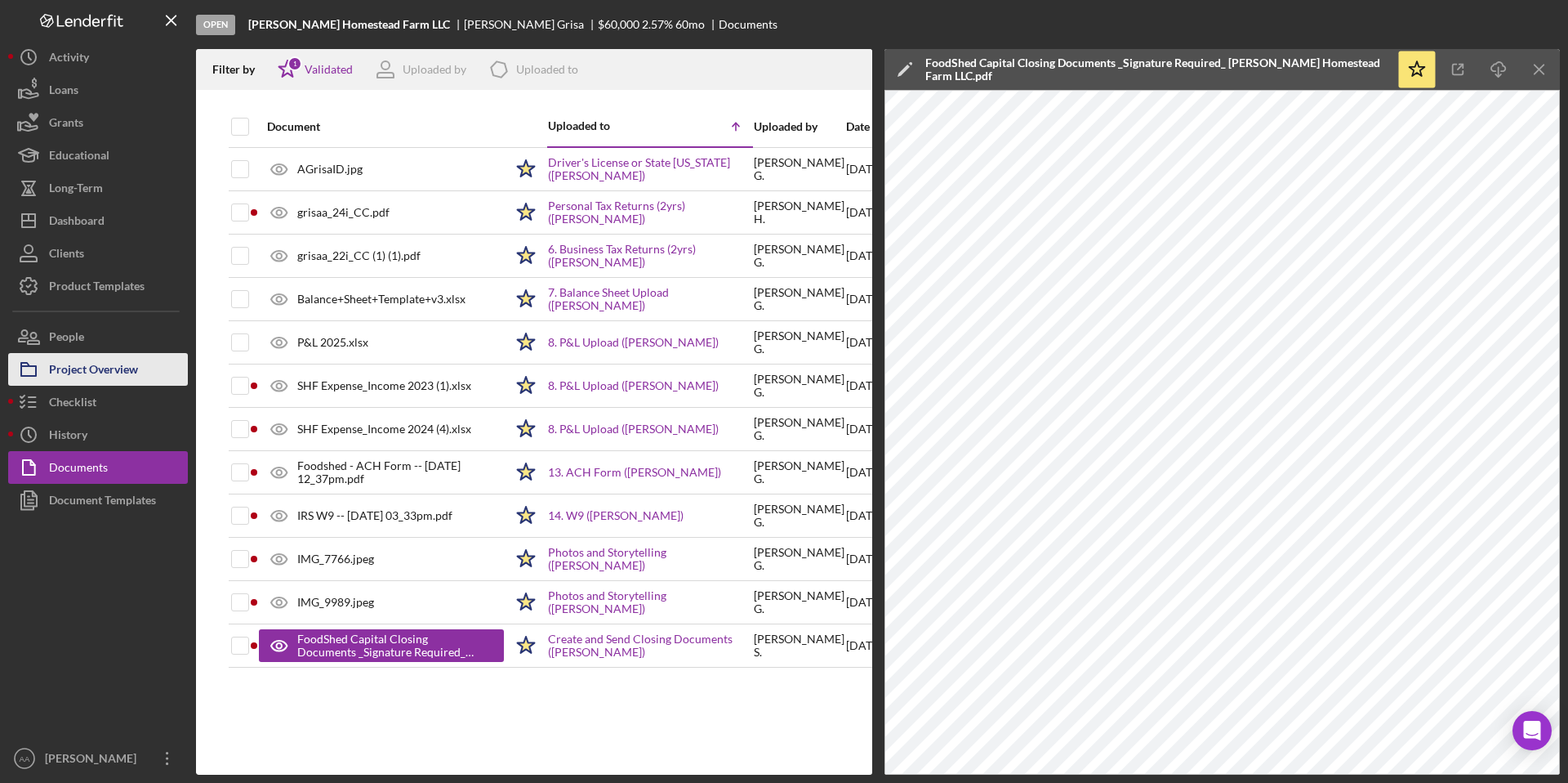
click at [95, 373] on div "Project Overview" at bounding box center [93, 371] width 89 height 37
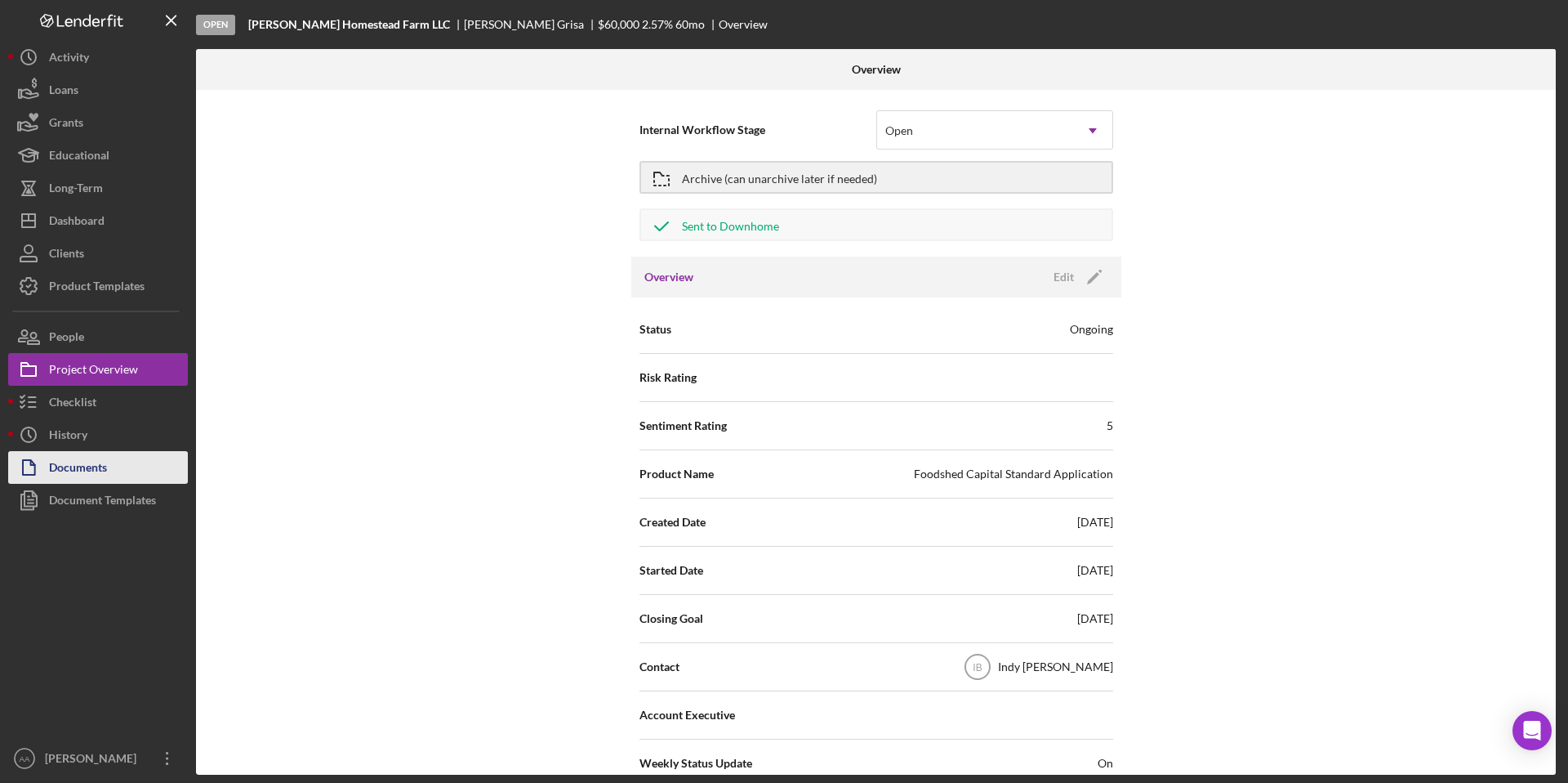
click at [85, 458] on div "Documents" at bounding box center [77, 469] width 58 height 37
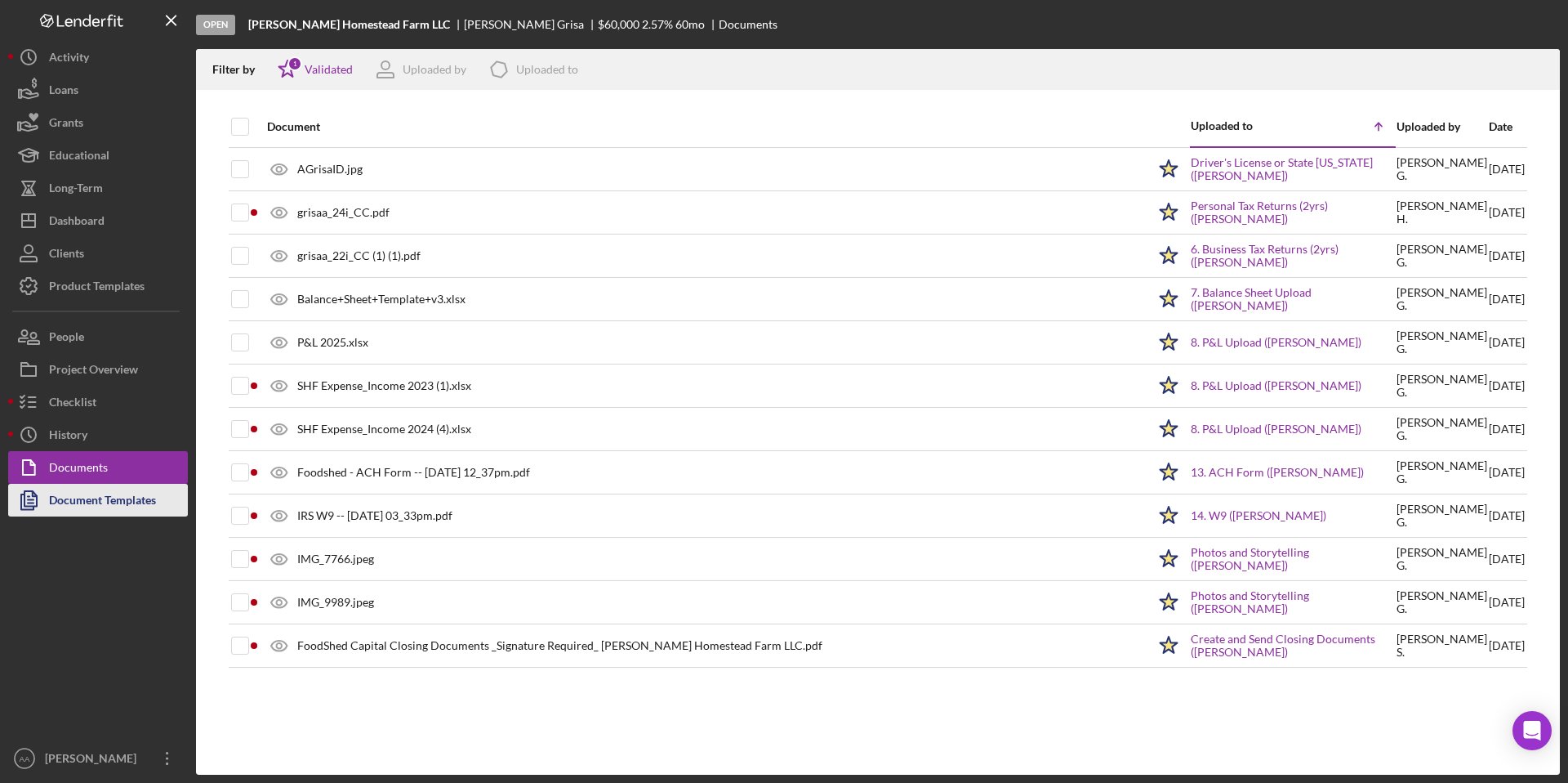
click at [103, 503] on div "Document Templates" at bounding box center [102, 501] width 107 height 37
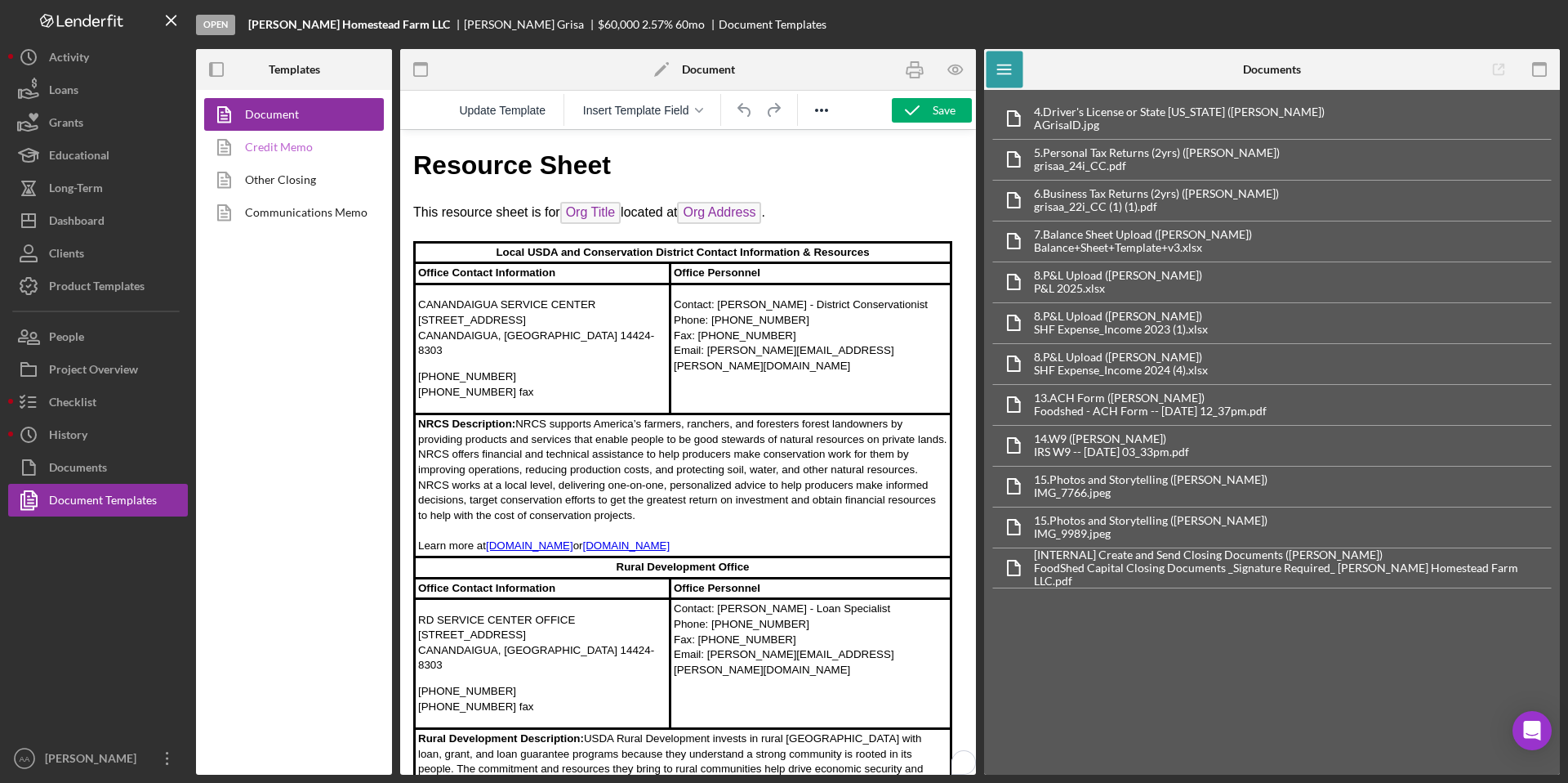
click at [291, 144] on link "Credit Memo" at bounding box center [290, 147] width 172 height 32
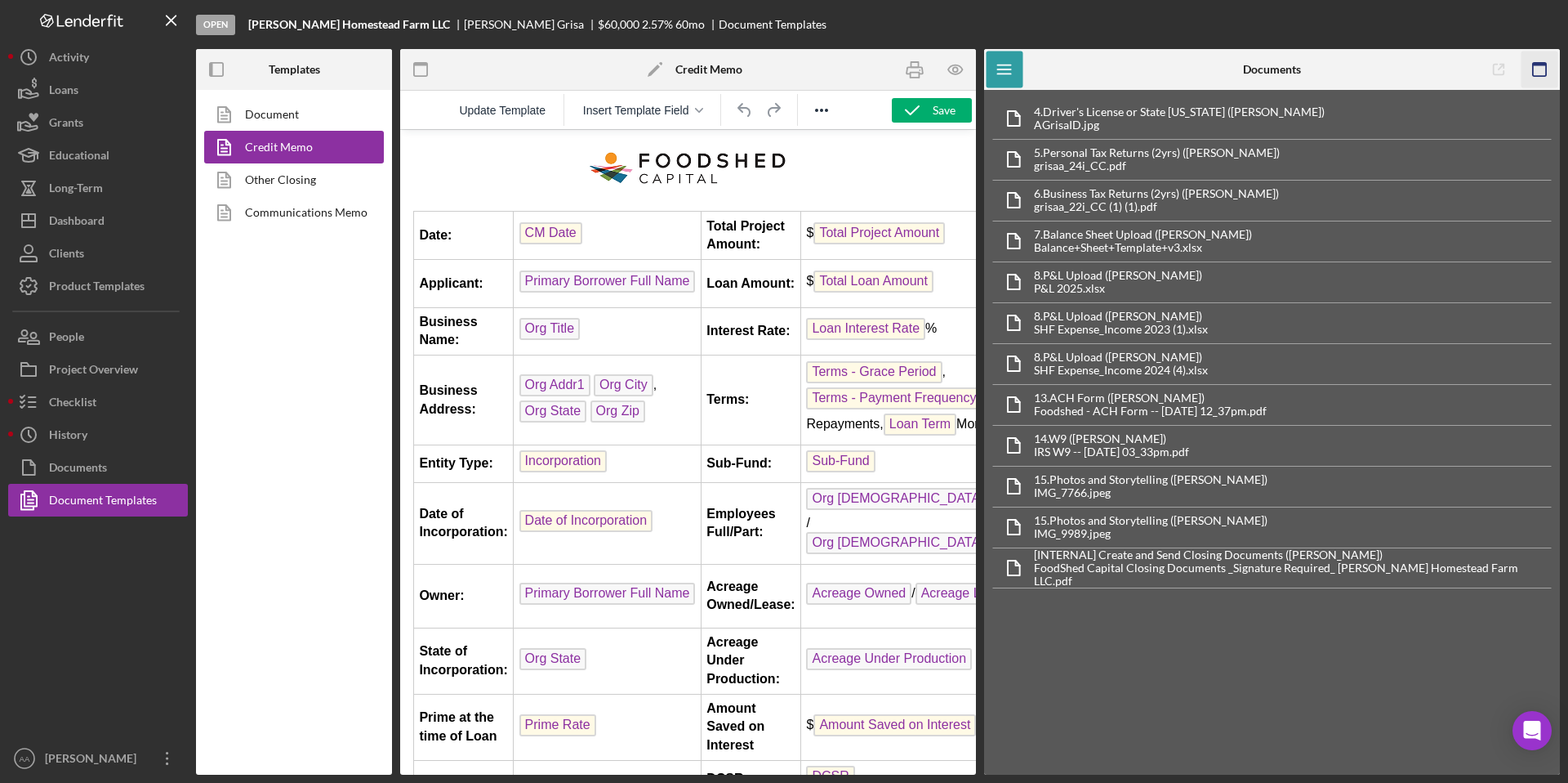
click at [1538, 68] on icon "button" at bounding box center [1539, 69] width 37 height 37
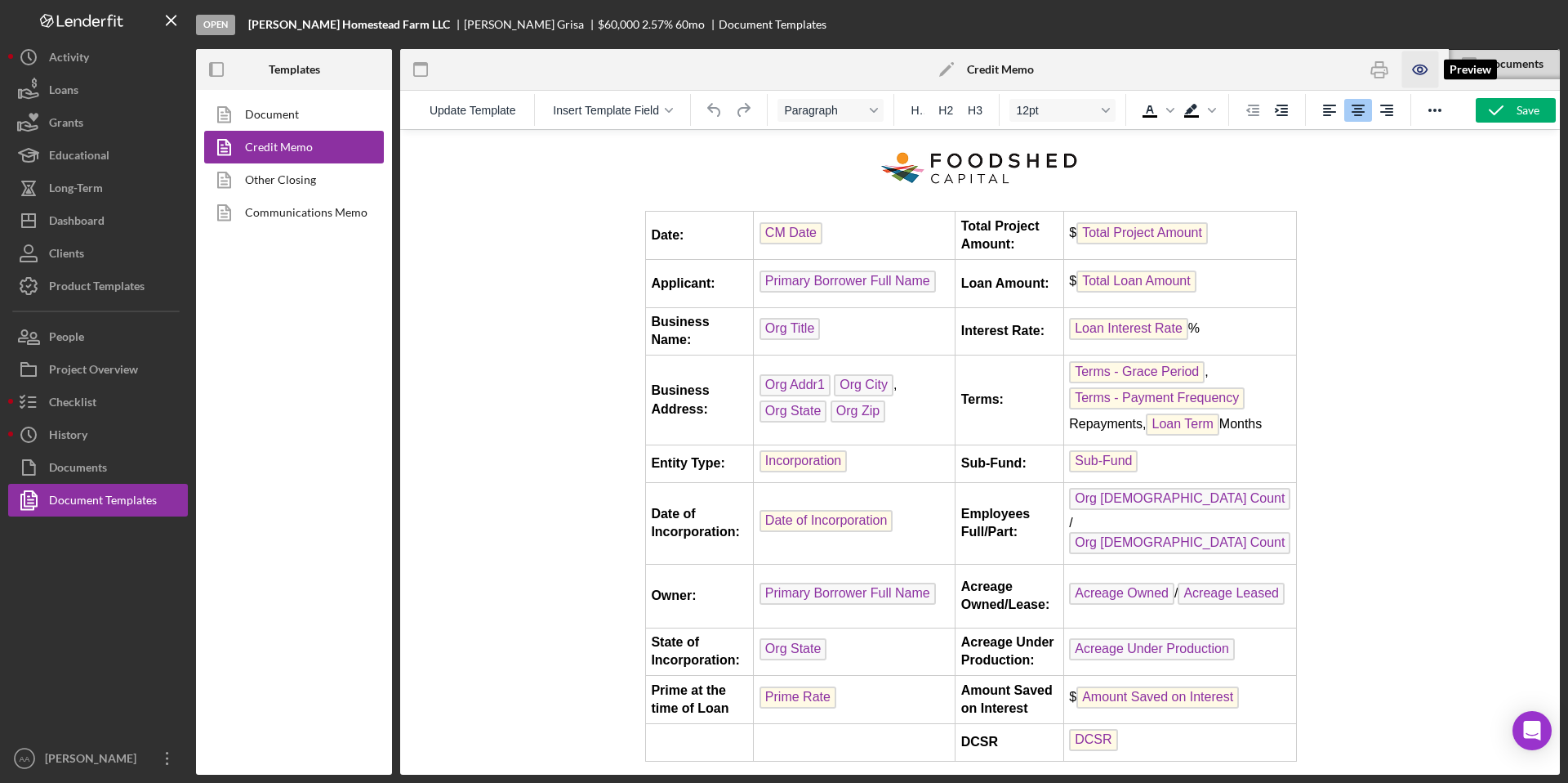
click at [1415, 71] on icon "button" at bounding box center [1420, 69] width 37 height 37
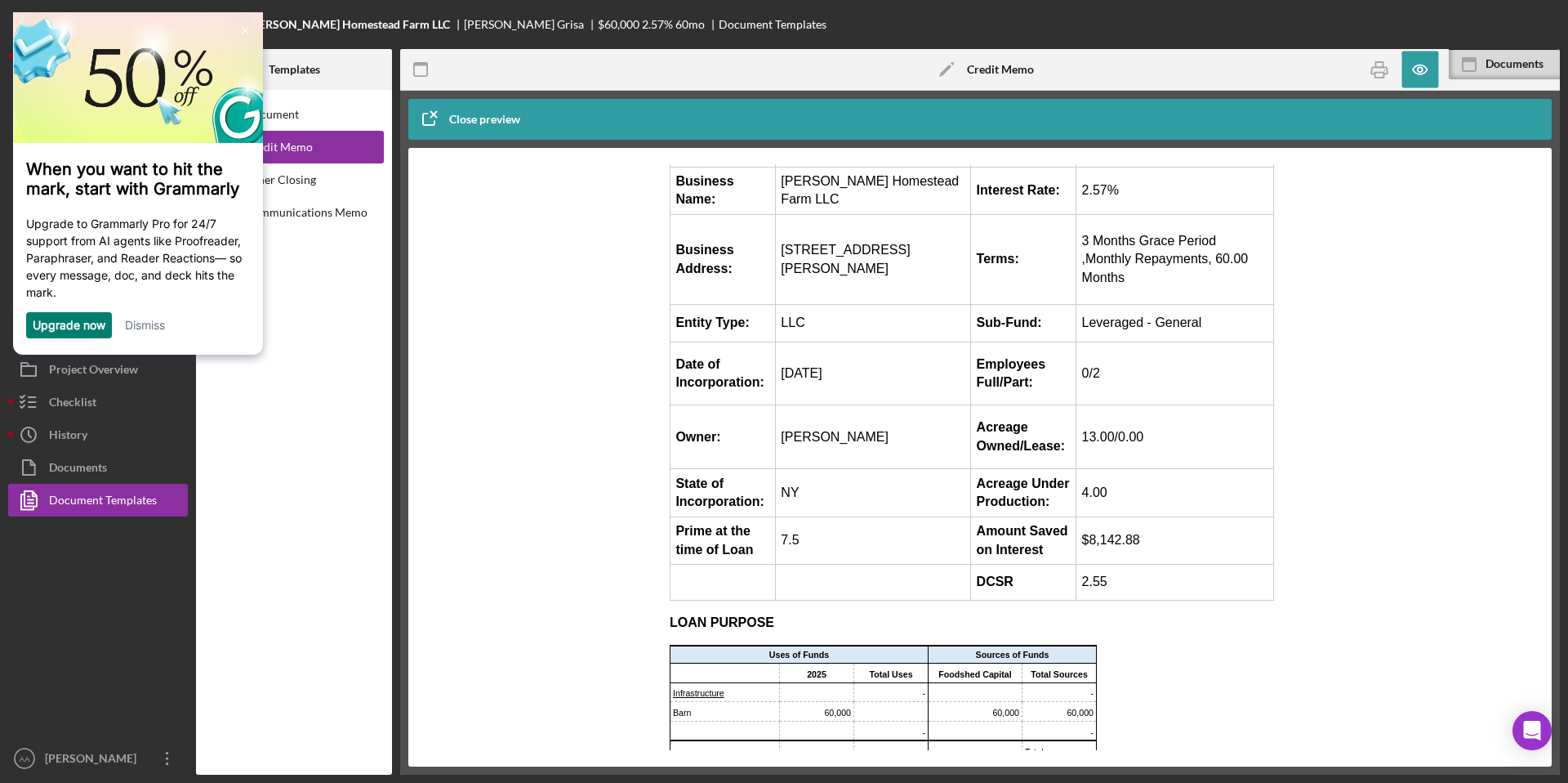
click at [92, 326] on link "Upgrade now" at bounding box center [68, 324] width 73 height 14
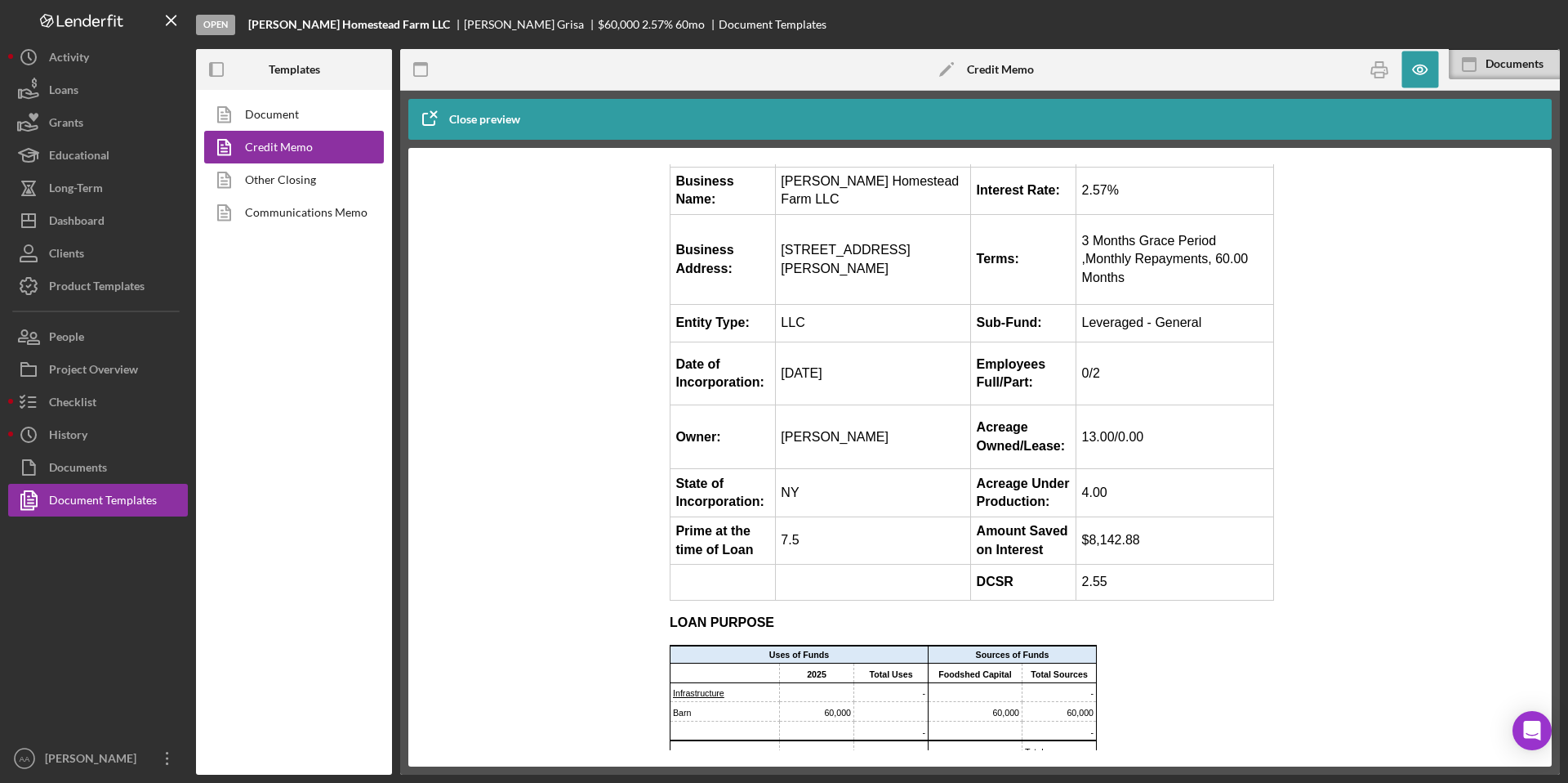
click at [877, 245] on td "[STREET_ADDRESS][PERSON_NAME]" at bounding box center [873, 260] width 195 height 90
drag, startPoint x: 892, startPoint y: 246, endPoint x: 781, endPoint y: 246, distance: 111.0
click at [781, 246] on td "[STREET_ADDRESS][PERSON_NAME]" at bounding box center [873, 260] width 195 height 90
copy td "[STREET_ADDRESS][PERSON_NAME]"
click at [917, 252] on td "[STREET_ADDRESS][PERSON_NAME]" at bounding box center [873, 260] width 195 height 90
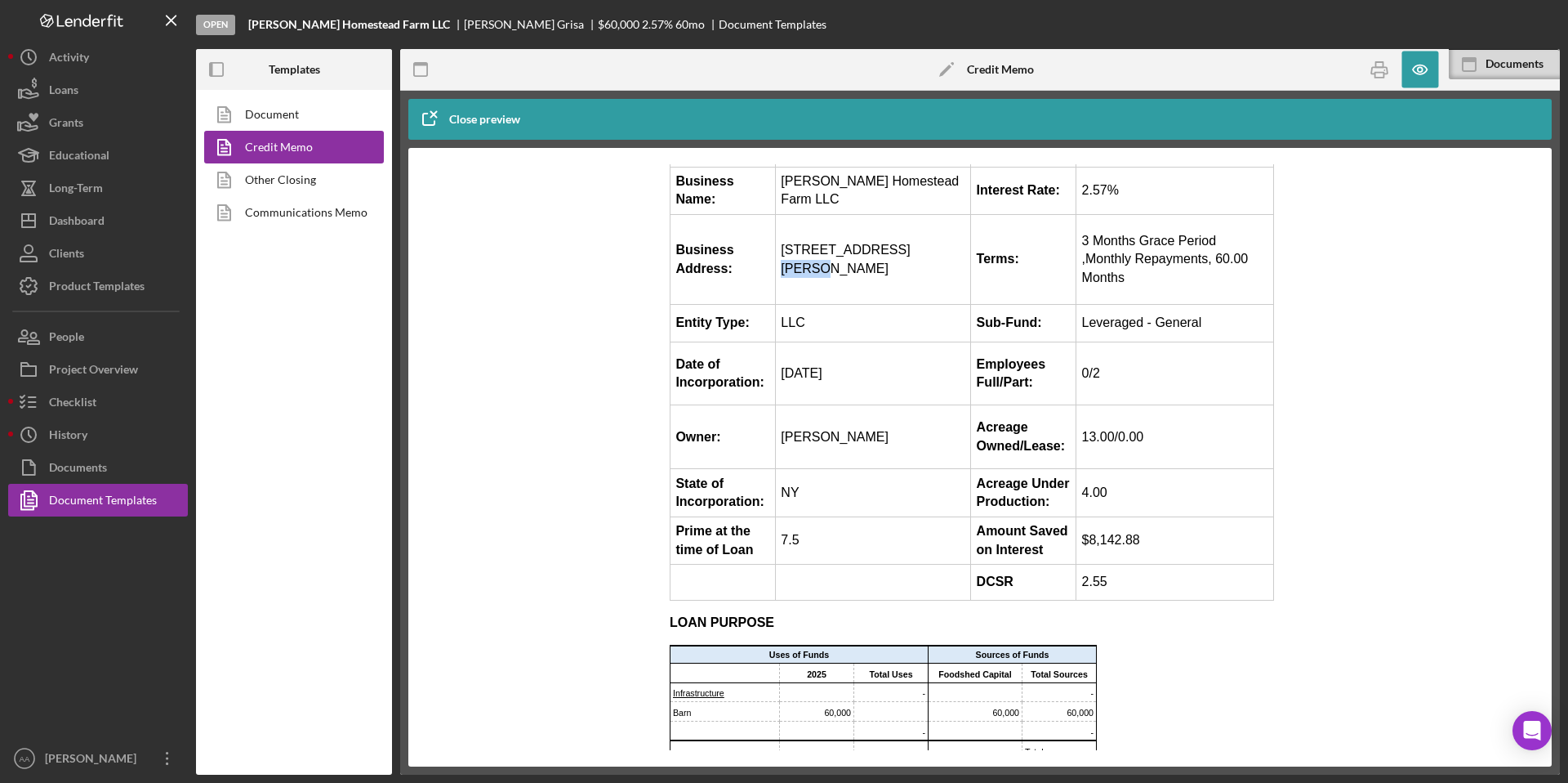
click at [917, 252] on td "[STREET_ADDRESS][PERSON_NAME]" at bounding box center [873, 260] width 195 height 90
copy td "[GEOGRAPHIC_DATA]"
click at [797, 270] on td "[STREET_ADDRESS][PERSON_NAME]" at bounding box center [873, 260] width 195 height 90
copy td "14512"
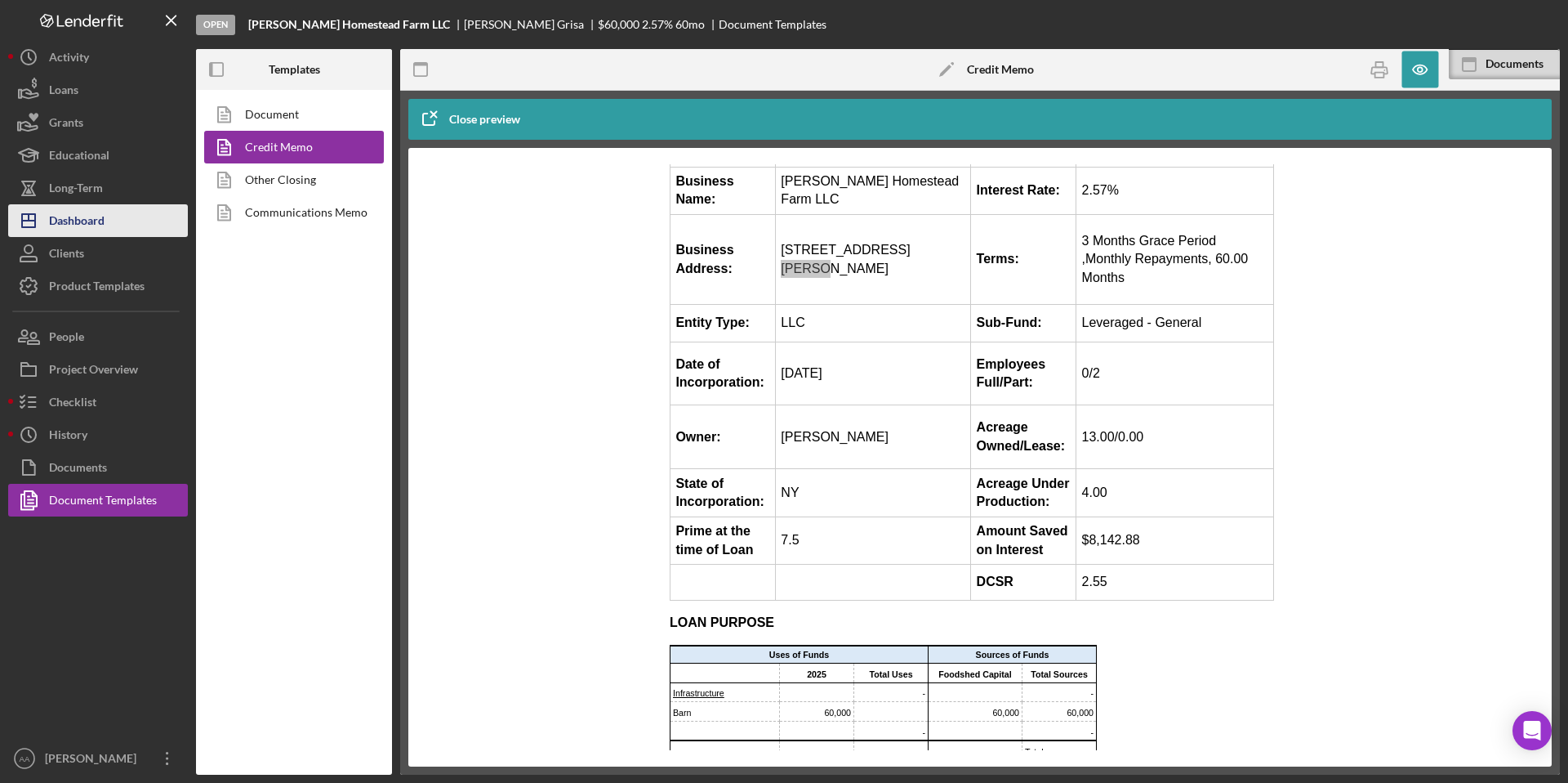
click at [76, 224] on div "Dashboard" at bounding box center [76, 222] width 56 height 37
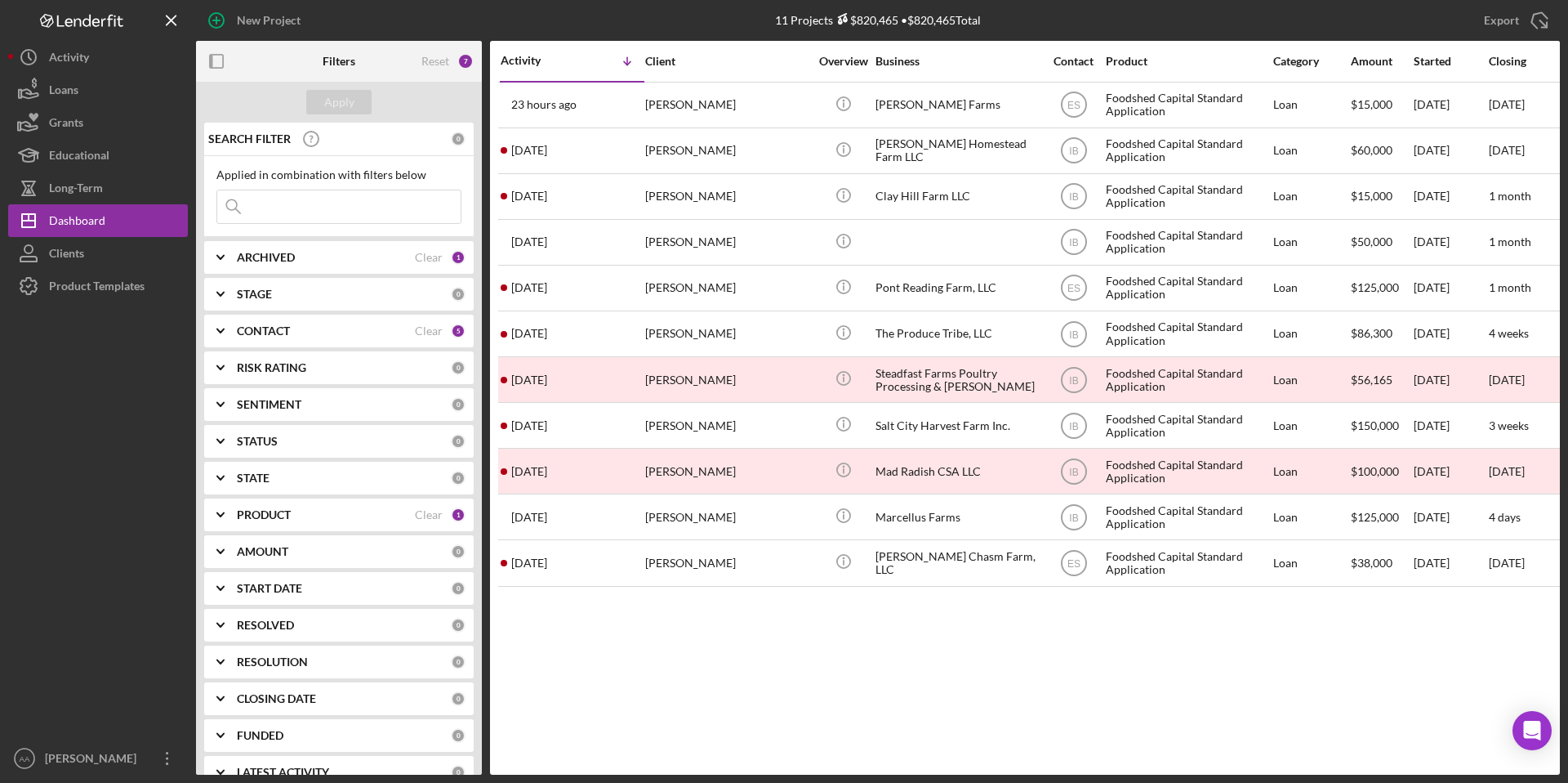
click at [309, 270] on div "ARCHIVED Clear 1" at bounding box center [351, 257] width 228 height 32
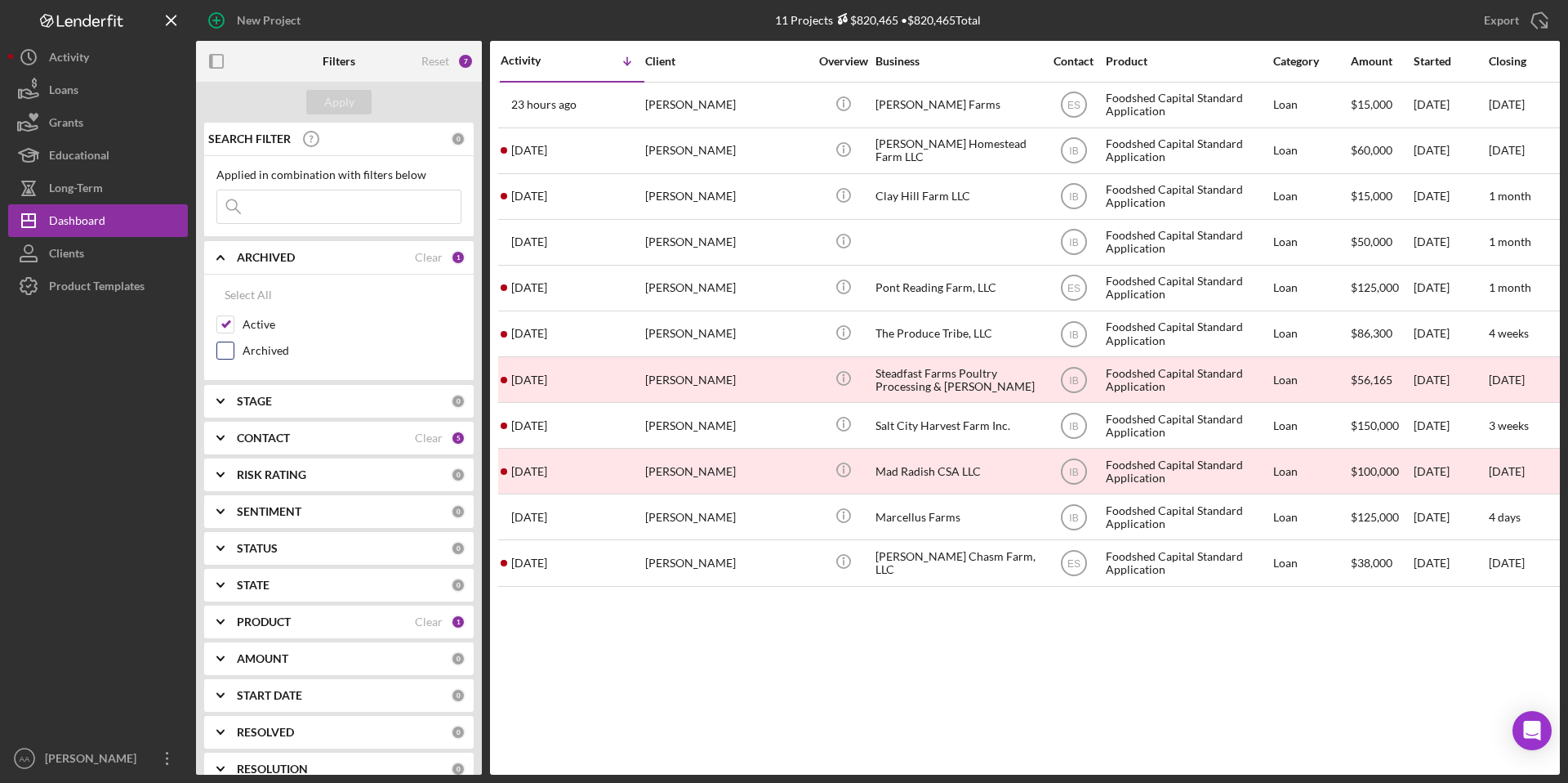
click at [223, 359] on div at bounding box center [226, 350] width 18 height 18
click at [226, 349] on input "Archived" at bounding box center [225, 350] width 16 height 16
checkbox input "true"
click at [324, 214] on input at bounding box center [338, 207] width 244 height 32
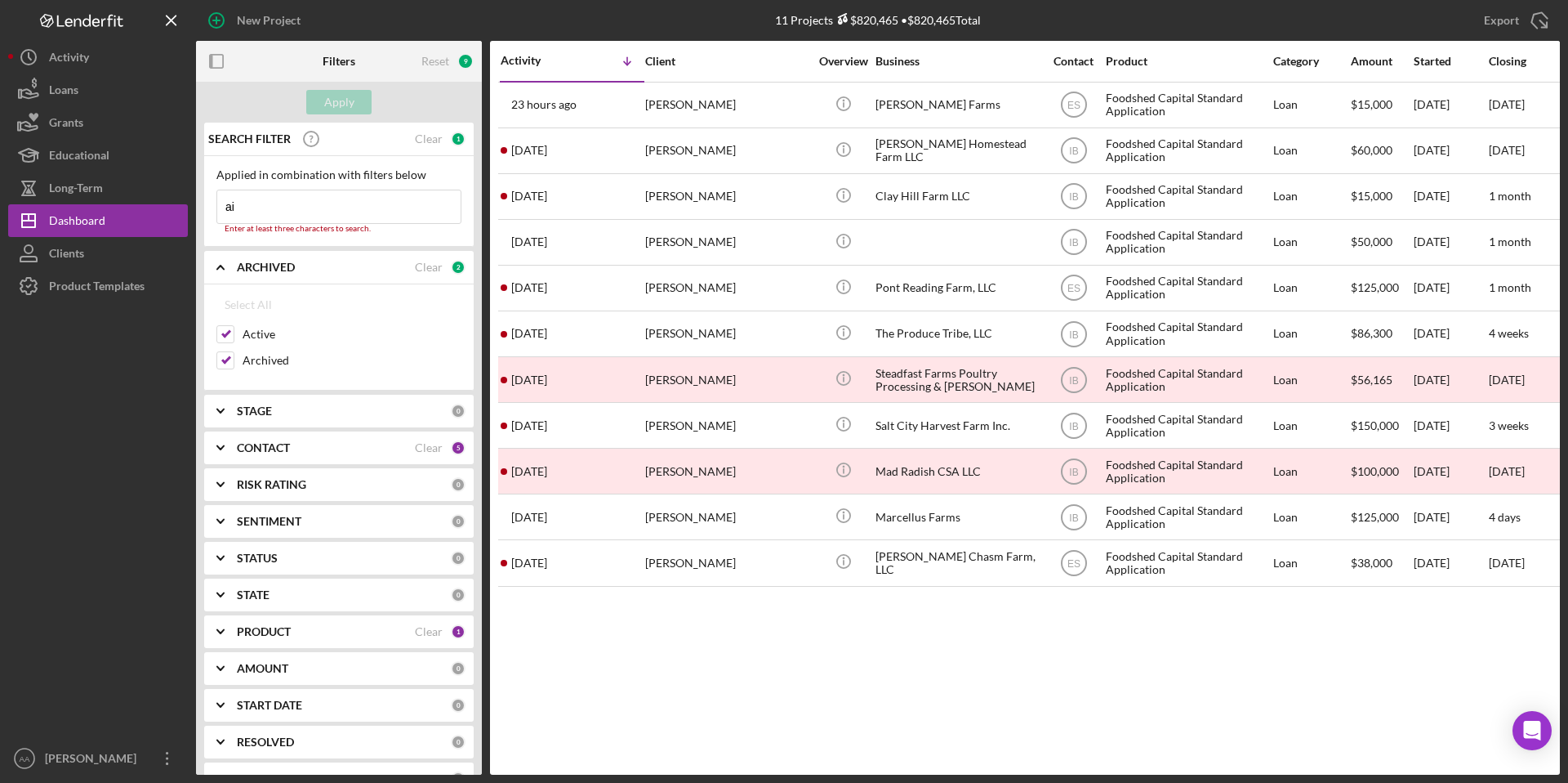
type input "a"
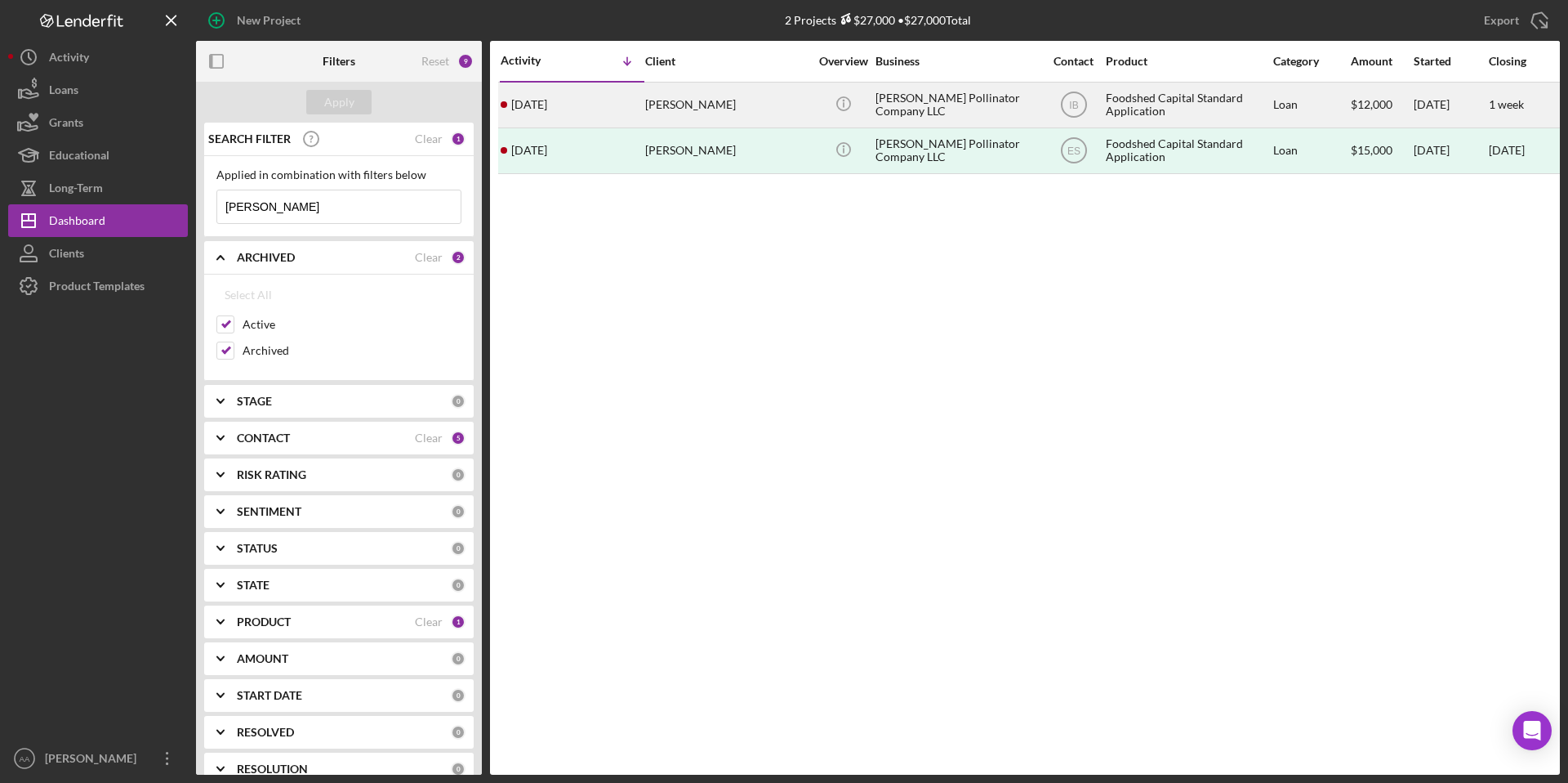
type input "[PERSON_NAME]"
click at [637, 103] on div "[DATE] [PERSON_NAME]" at bounding box center [572, 105] width 143 height 43
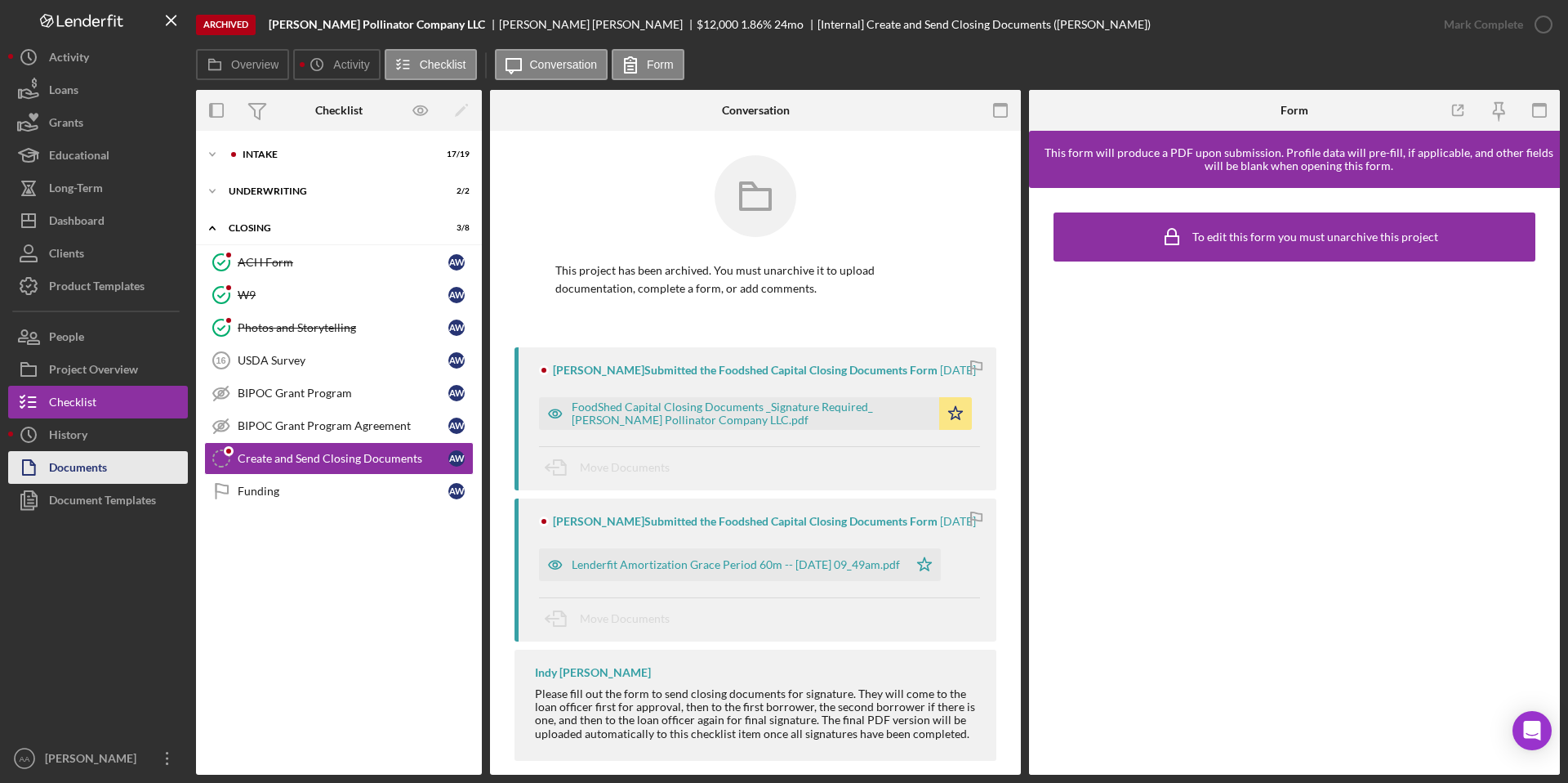
click at [105, 475] on div "Documents" at bounding box center [77, 469] width 58 height 37
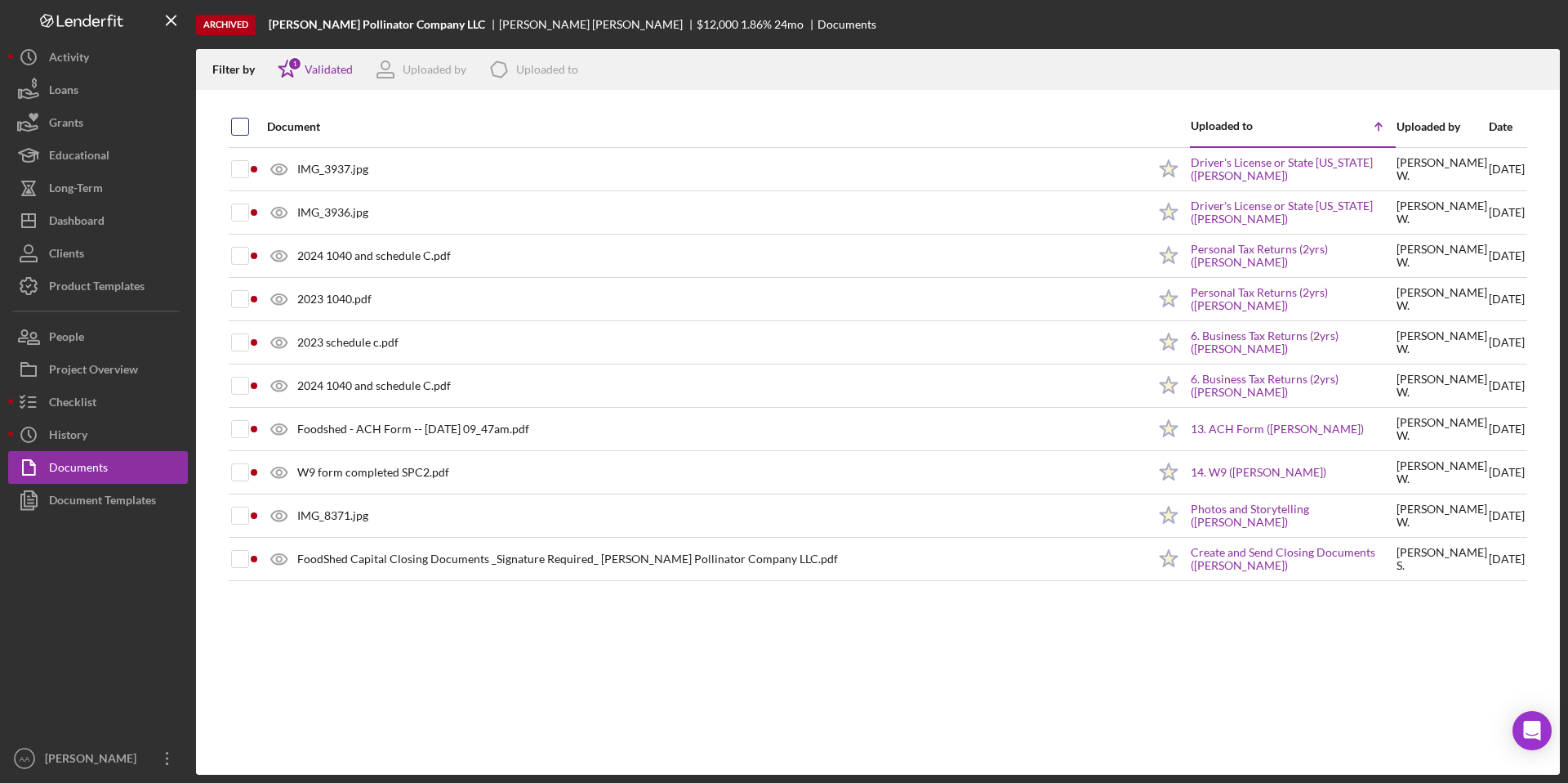
click at [236, 121] on input "checkbox" at bounding box center [240, 127] width 16 height 16
checkbox input "true"
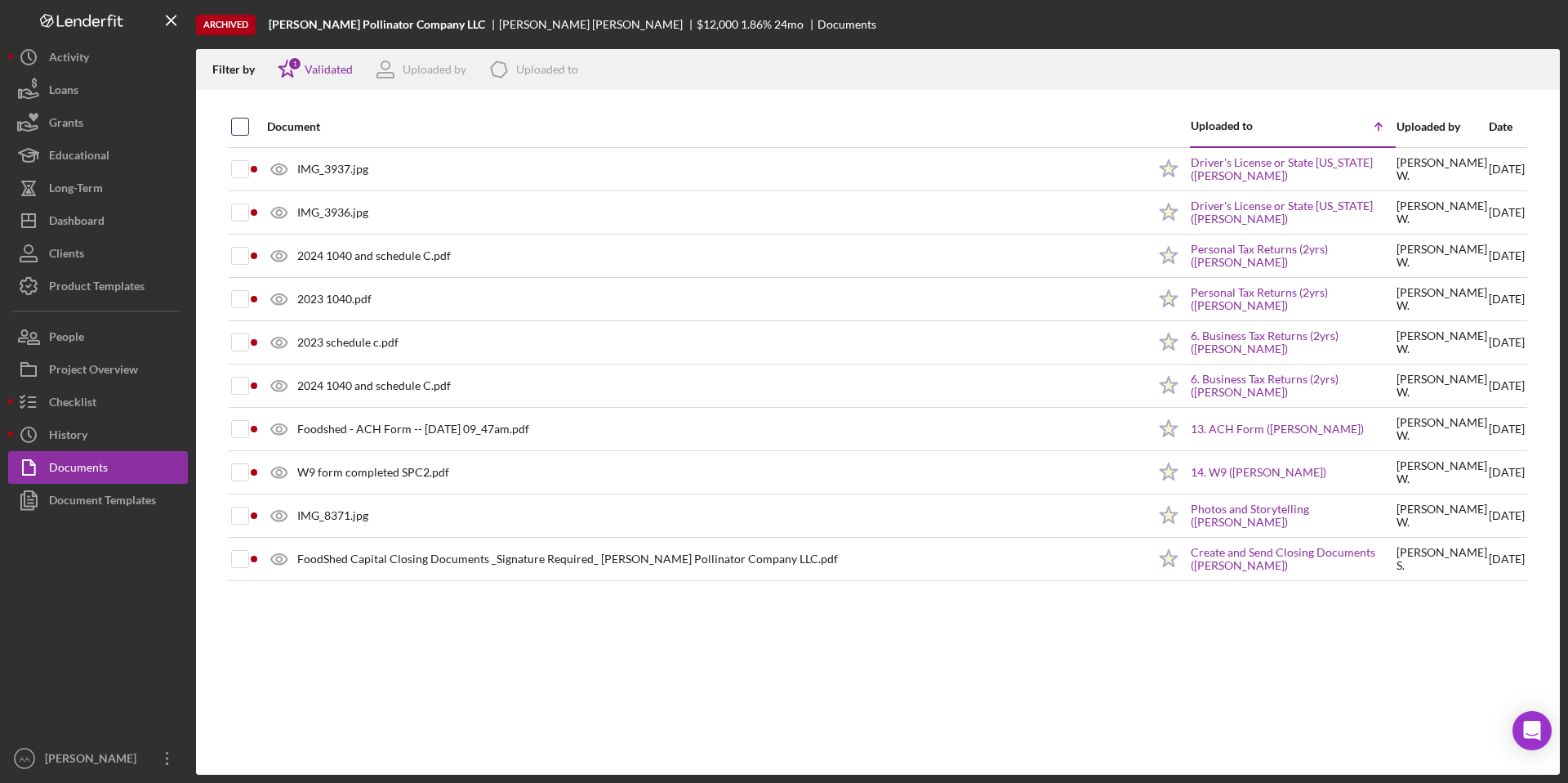
checkbox input "true"
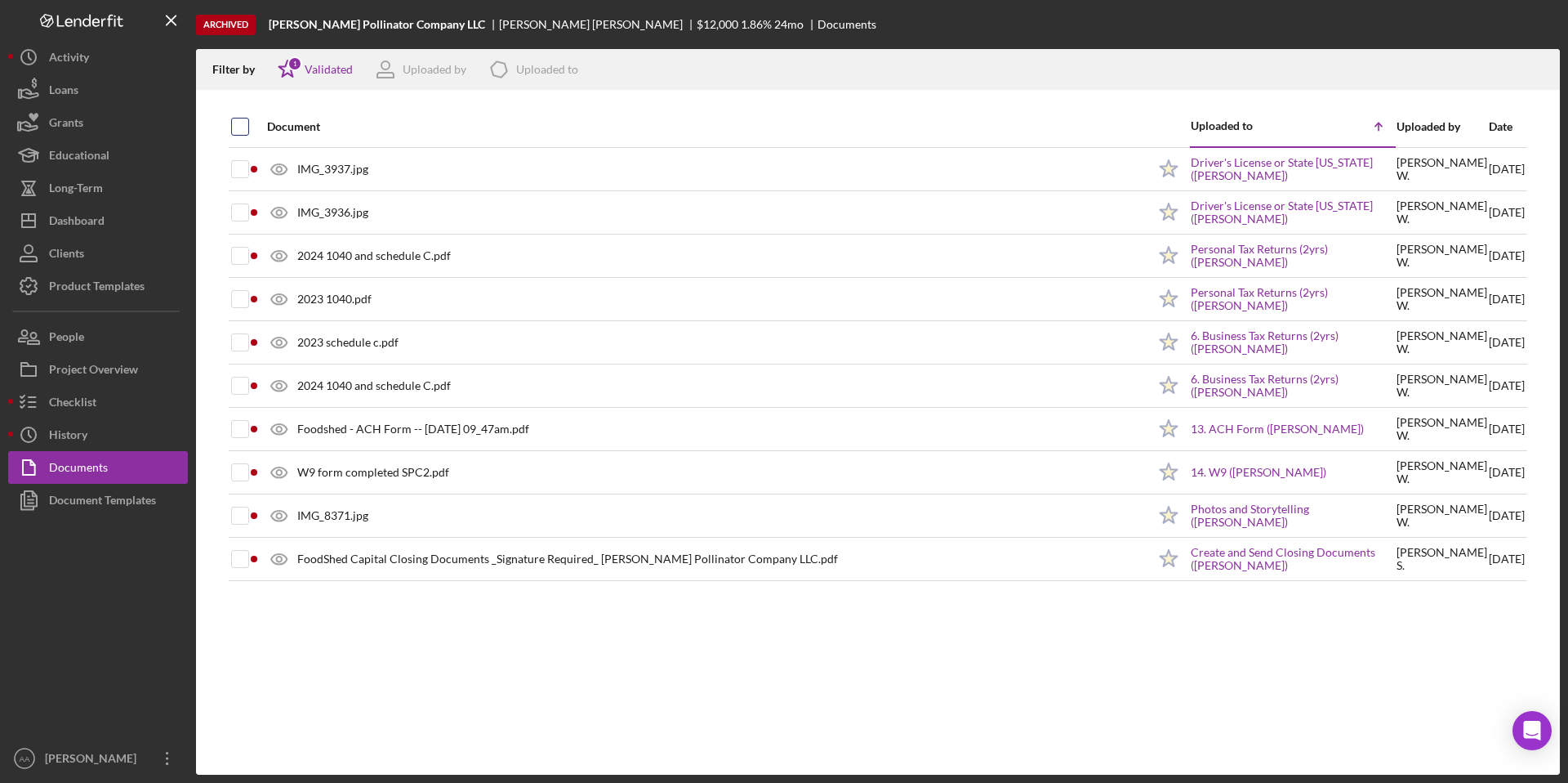
checkbox input "true"
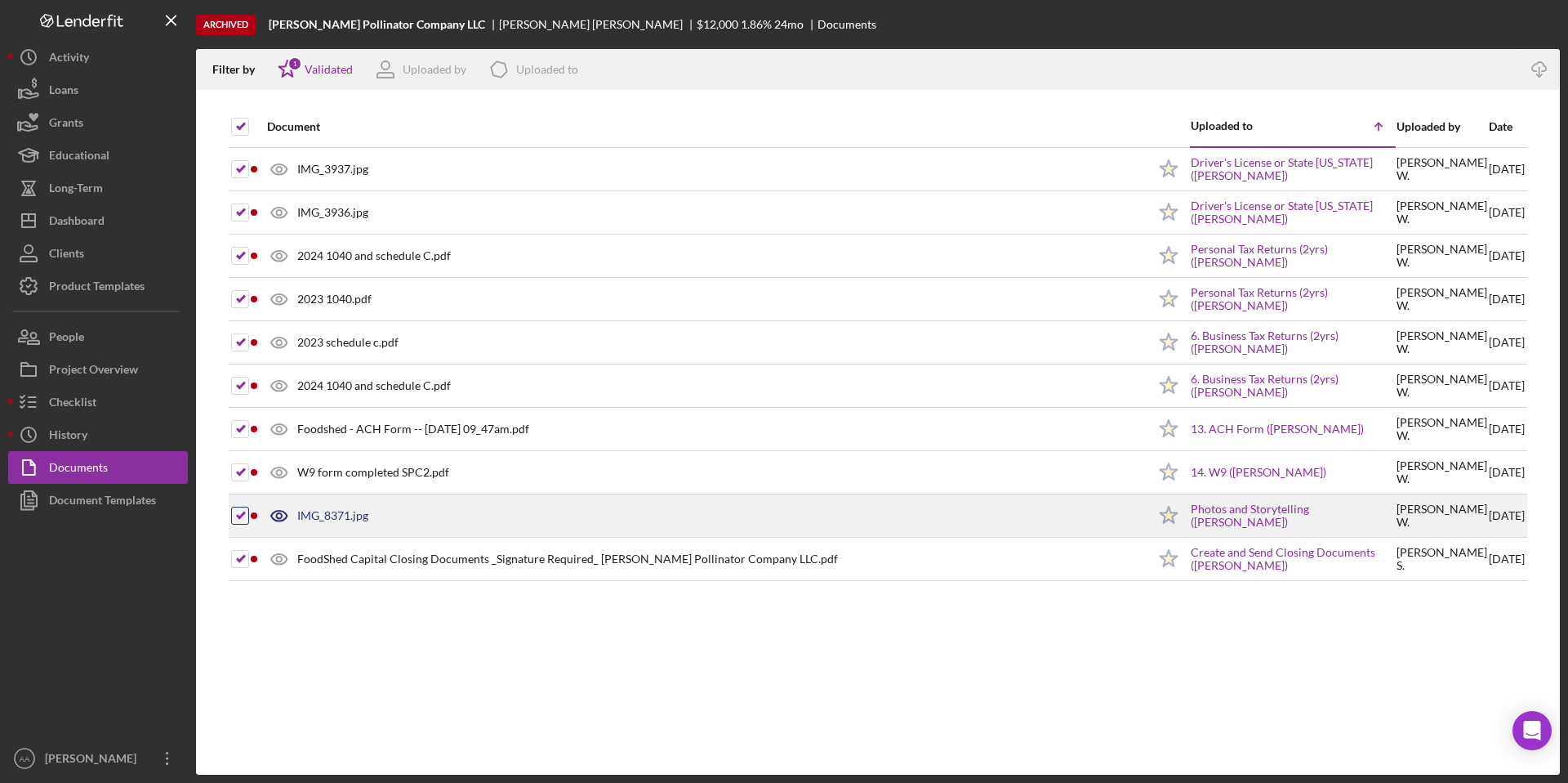
click at [244, 518] on input "checkbox" at bounding box center [240, 516] width 16 height 16
checkbox input "false"
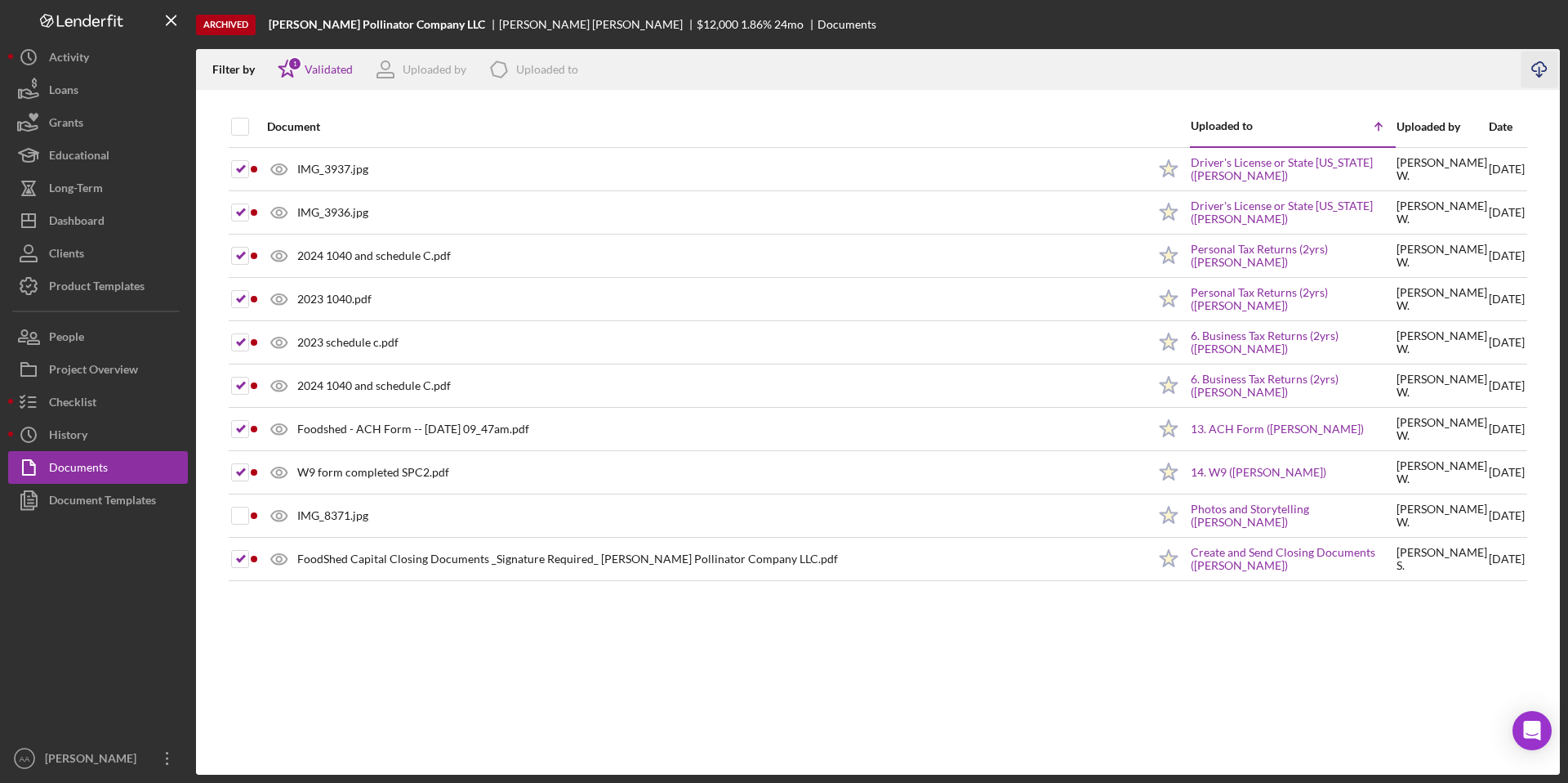
click at [1541, 67] on icon "Icon/Download" at bounding box center [1539, 69] width 37 height 37
